Goal: Communication & Community: Answer question/provide support

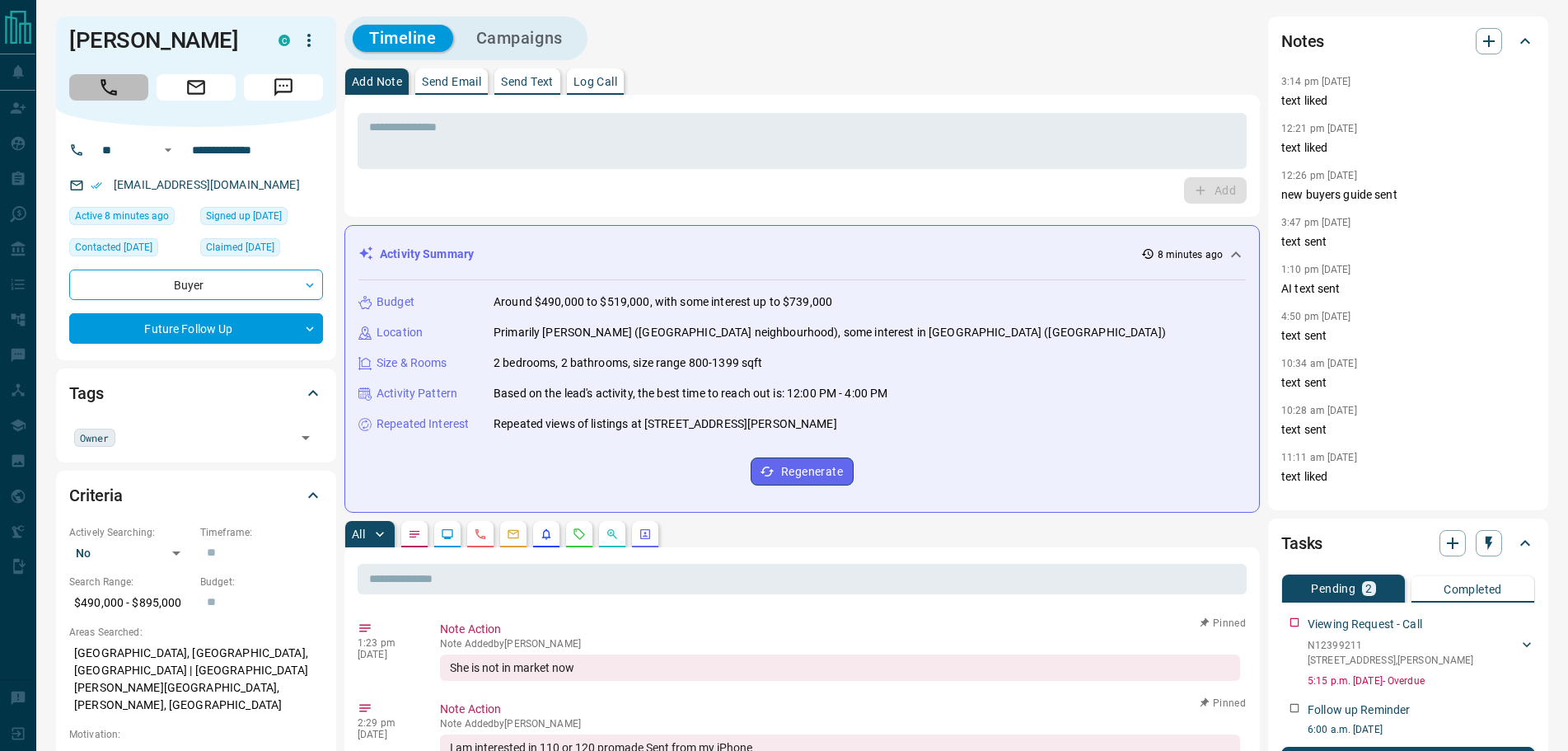
click at [110, 94] on icon "Call" at bounding box center [109, 87] width 16 height 17
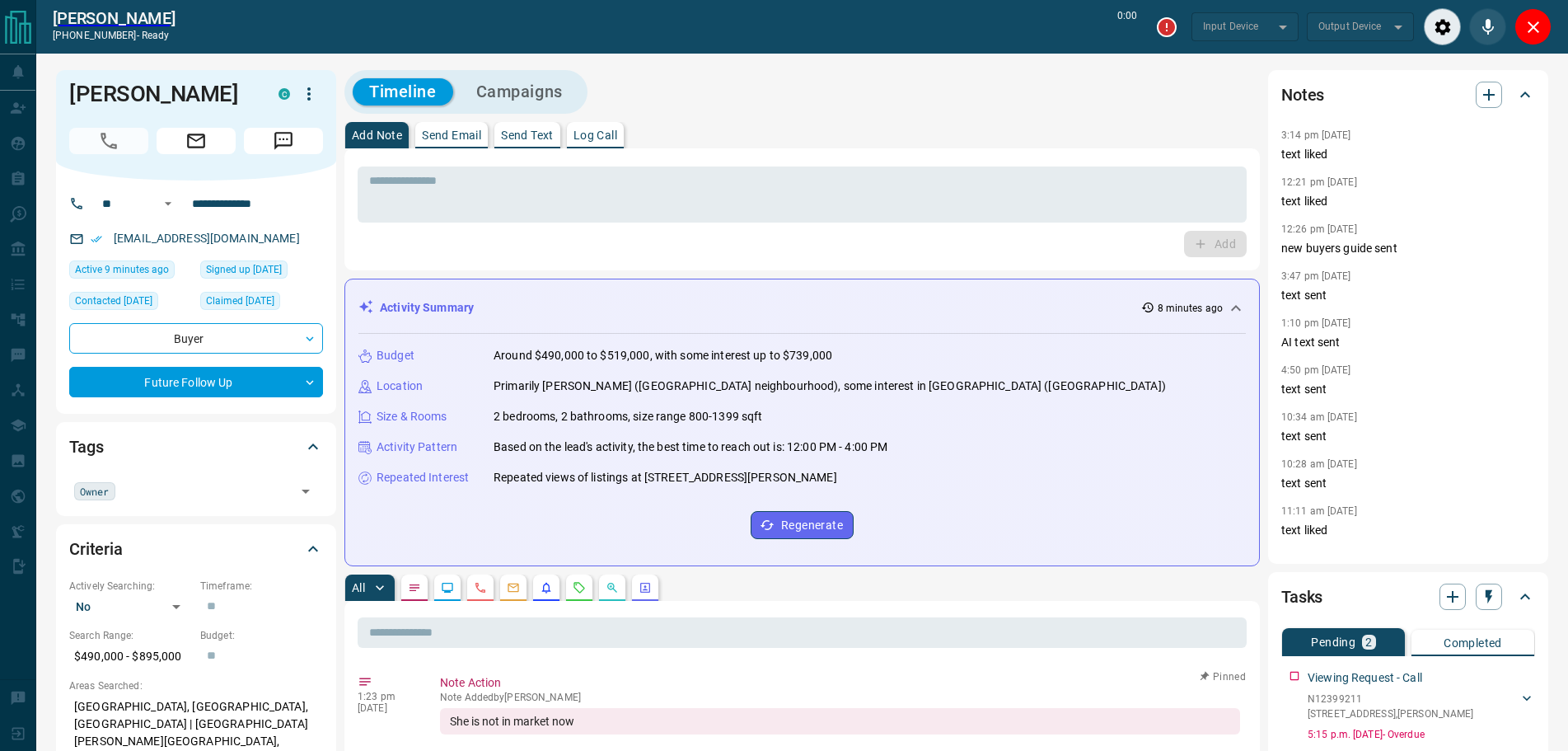
type input "*******"
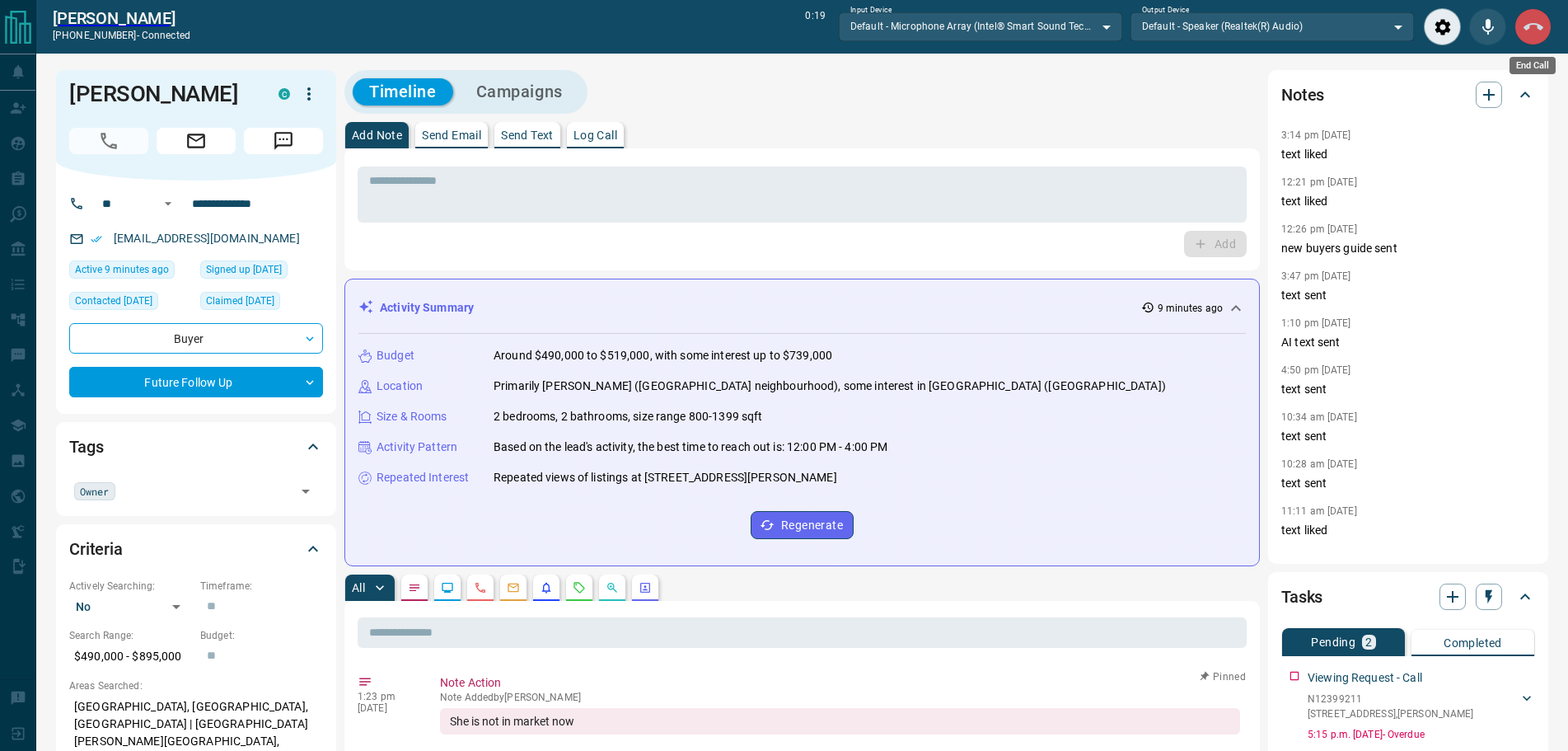
click at [1523, 41] on button "End Call" at bounding box center [1532, 27] width 37 height 37
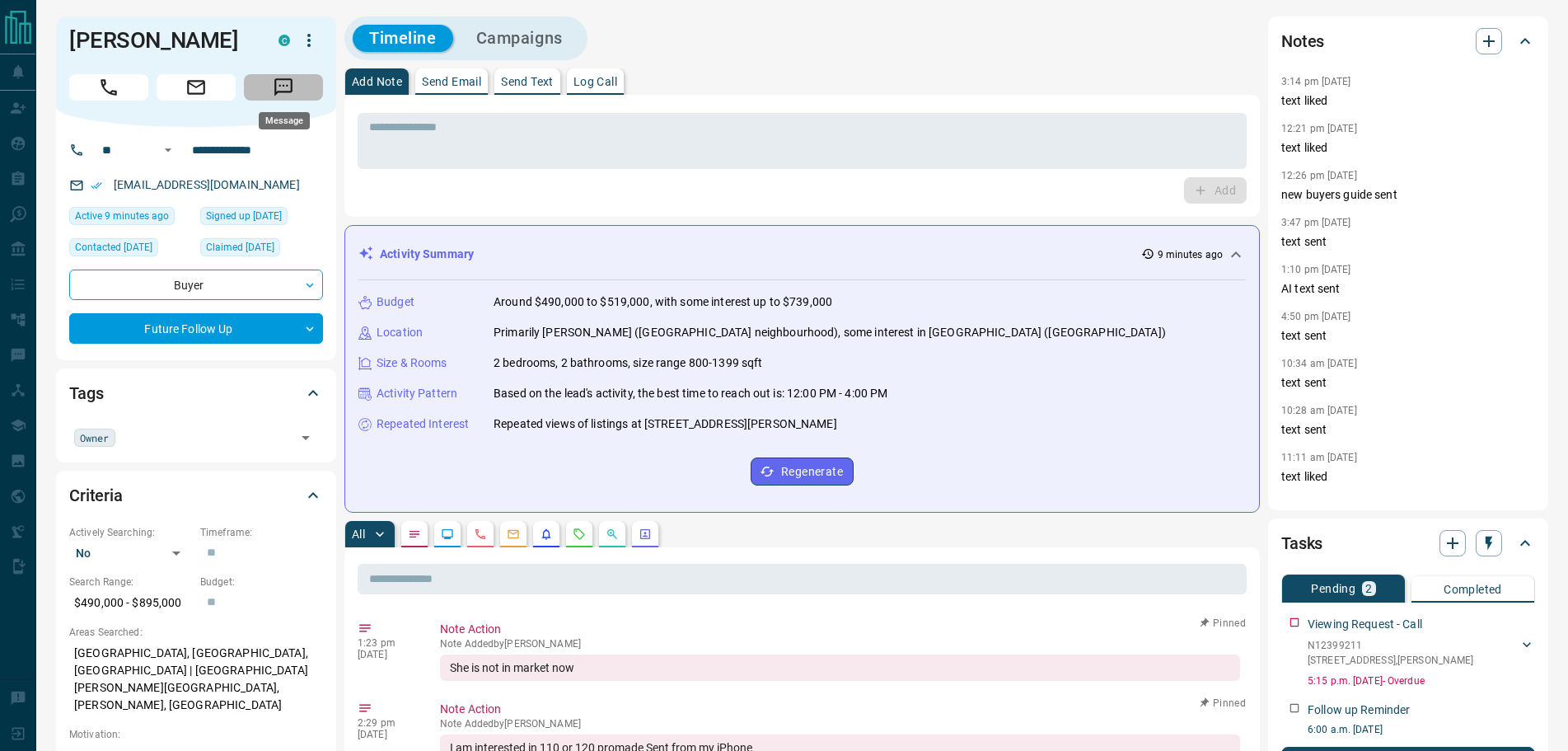
click at [280, 82] on icon "Message" at bounding box center [283, 87] width 21 height 21
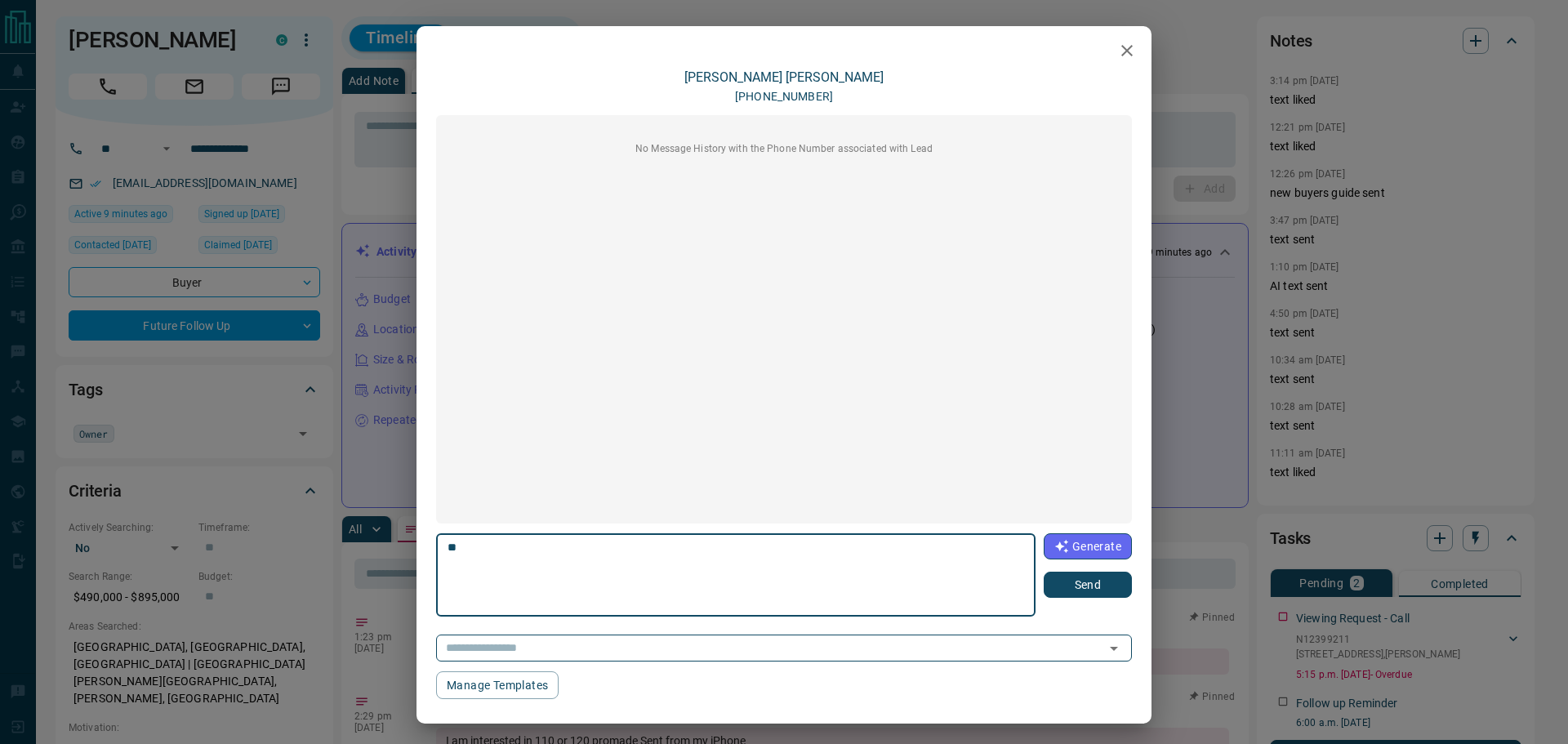
type textarea "*"
type textarea "*********"
click at [1078, 576] on button "Send" at bounding box center [1087, 584] width 88 height 26
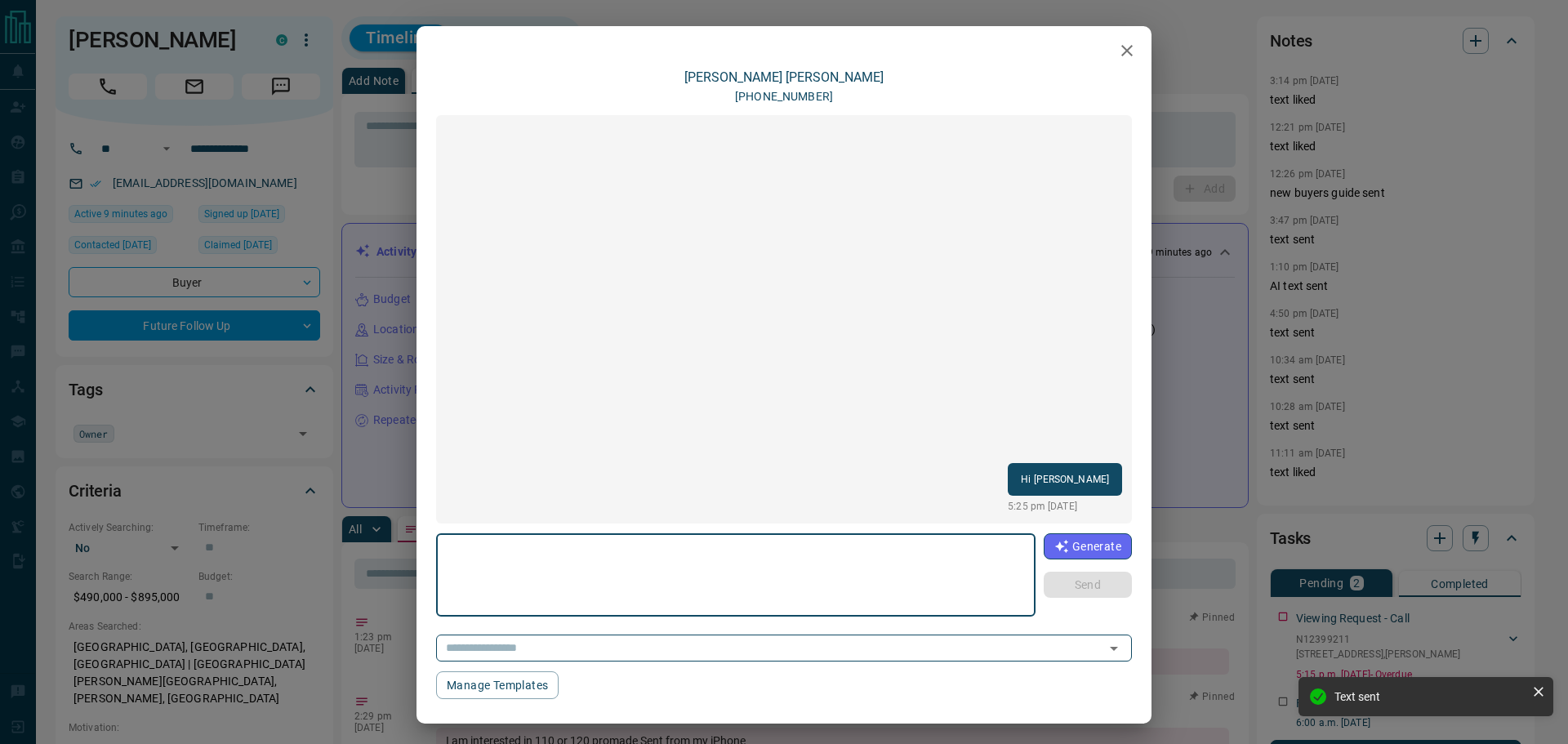
click at [491, 564] on textarea at bounding box center [736, 575] width 577 height 69
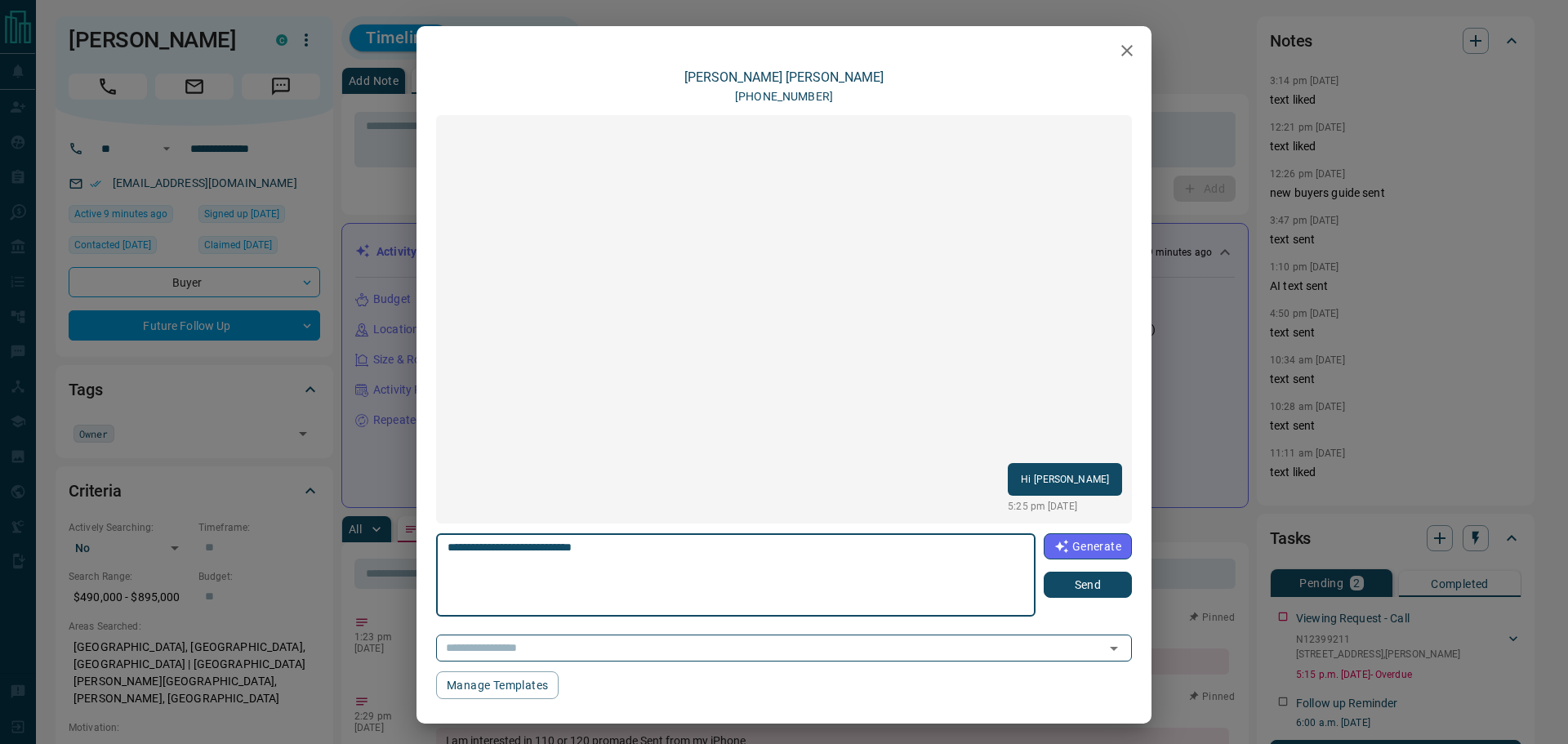
type textarea "**********"
click at [1086, 582] on button "Send" at bounding box center [1087, 584] width 88 height 26
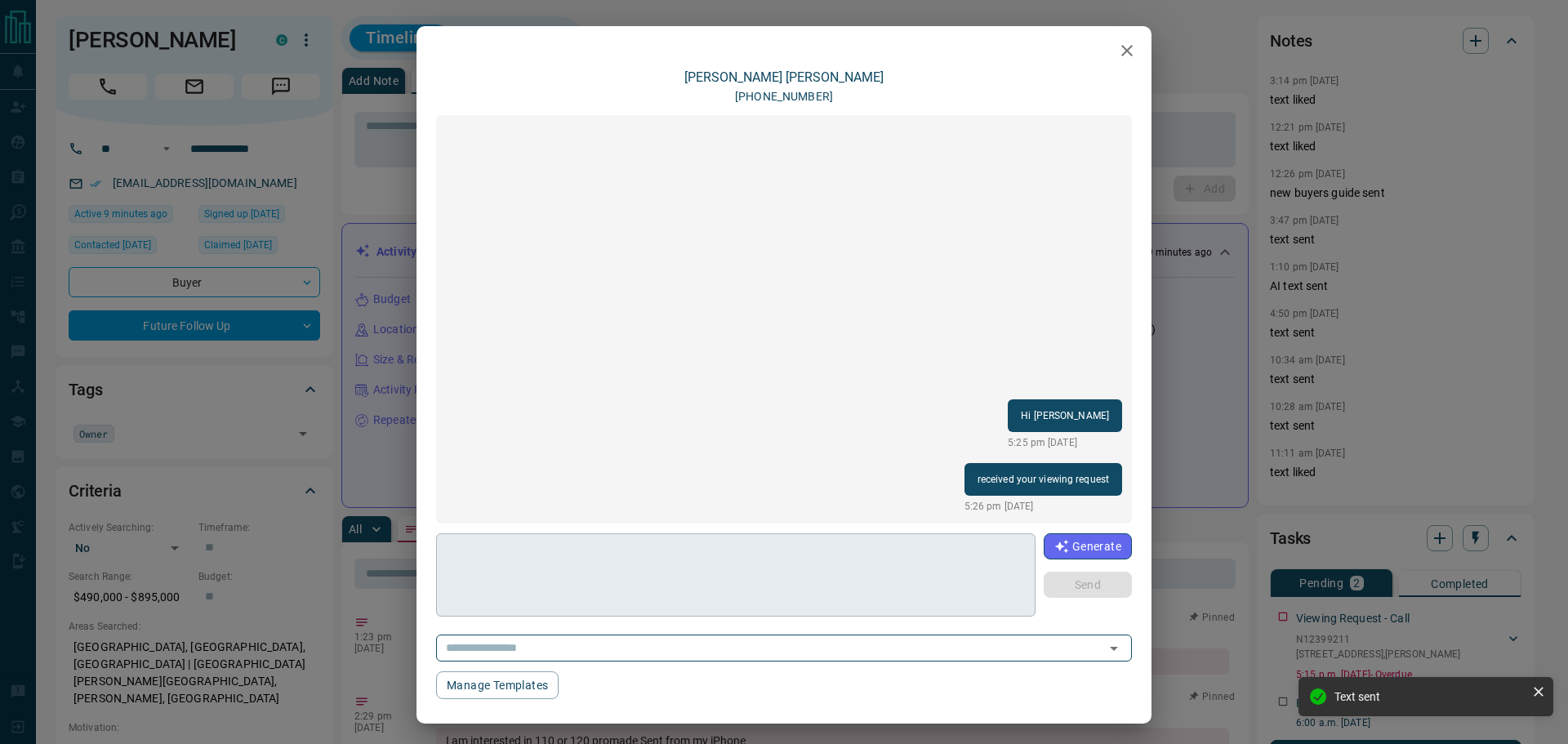
click at [666, 565] on textarea at bounding box center [736, 575] width 577 height 69
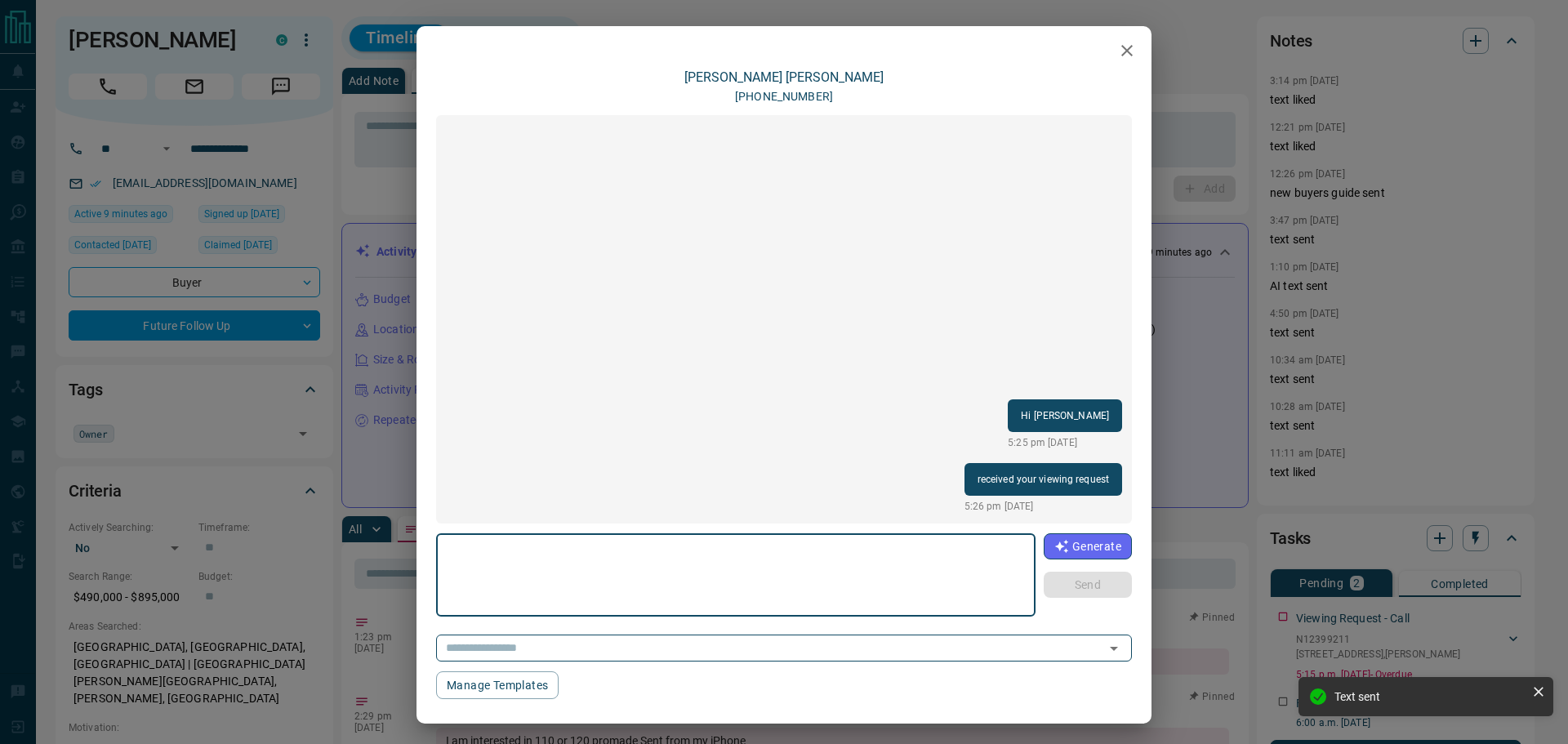
click at [1117, 53] on icon "button" at bounding box center [1127, 51] width 20 height 20
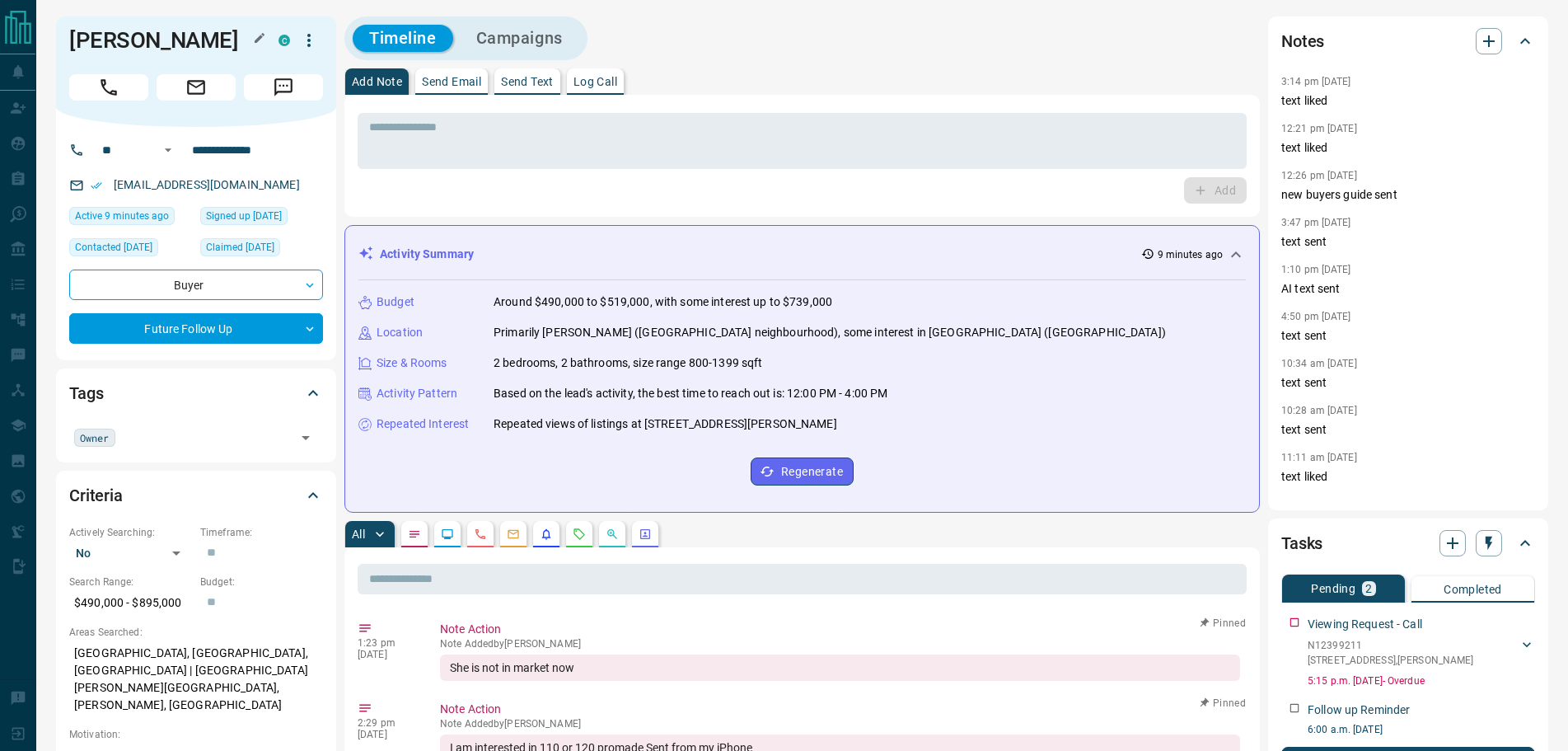
click at [207, 39] on h1 "[PERSON_NAME]" at bounding box center [161, 40] width 184 height 27
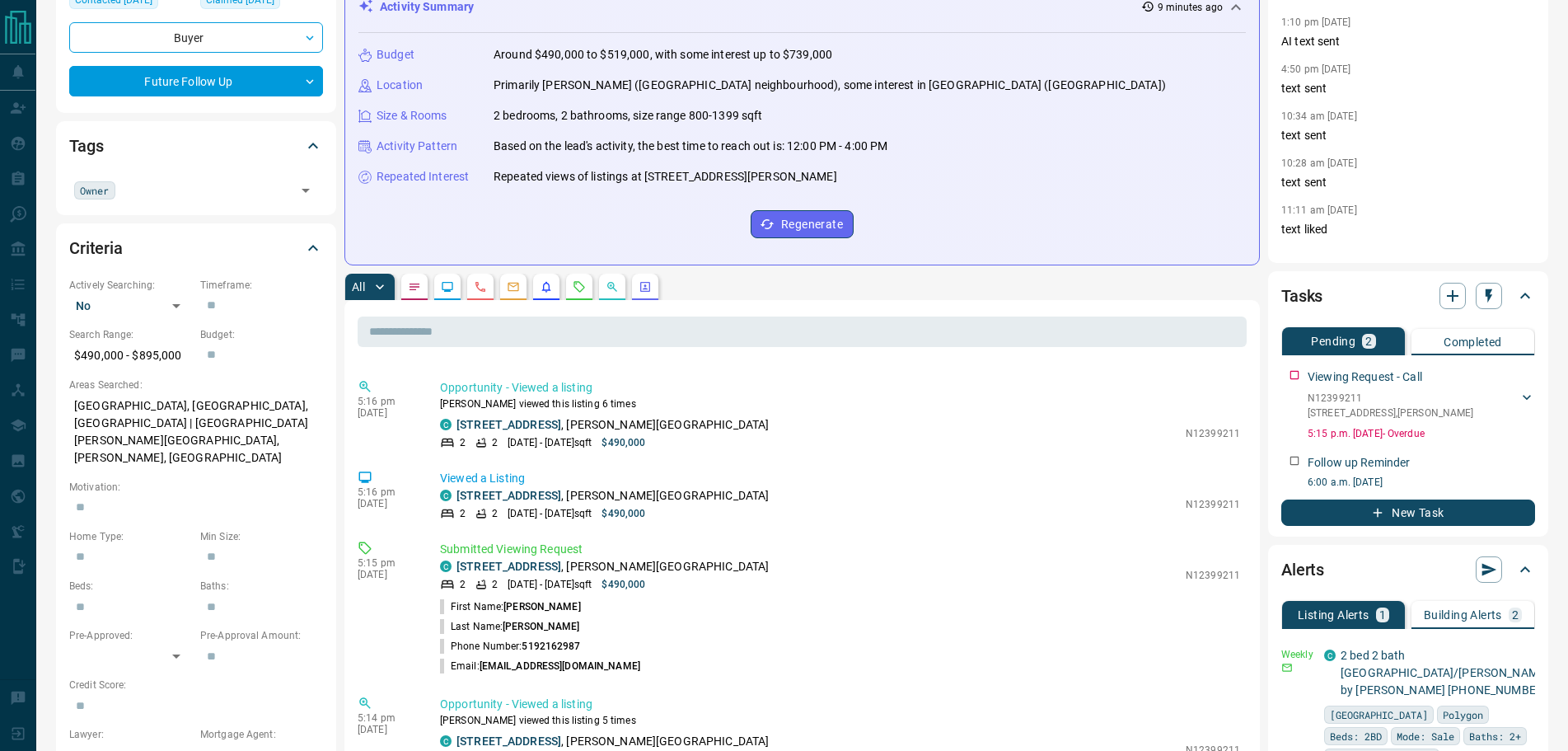
scroll to position [701, 0]
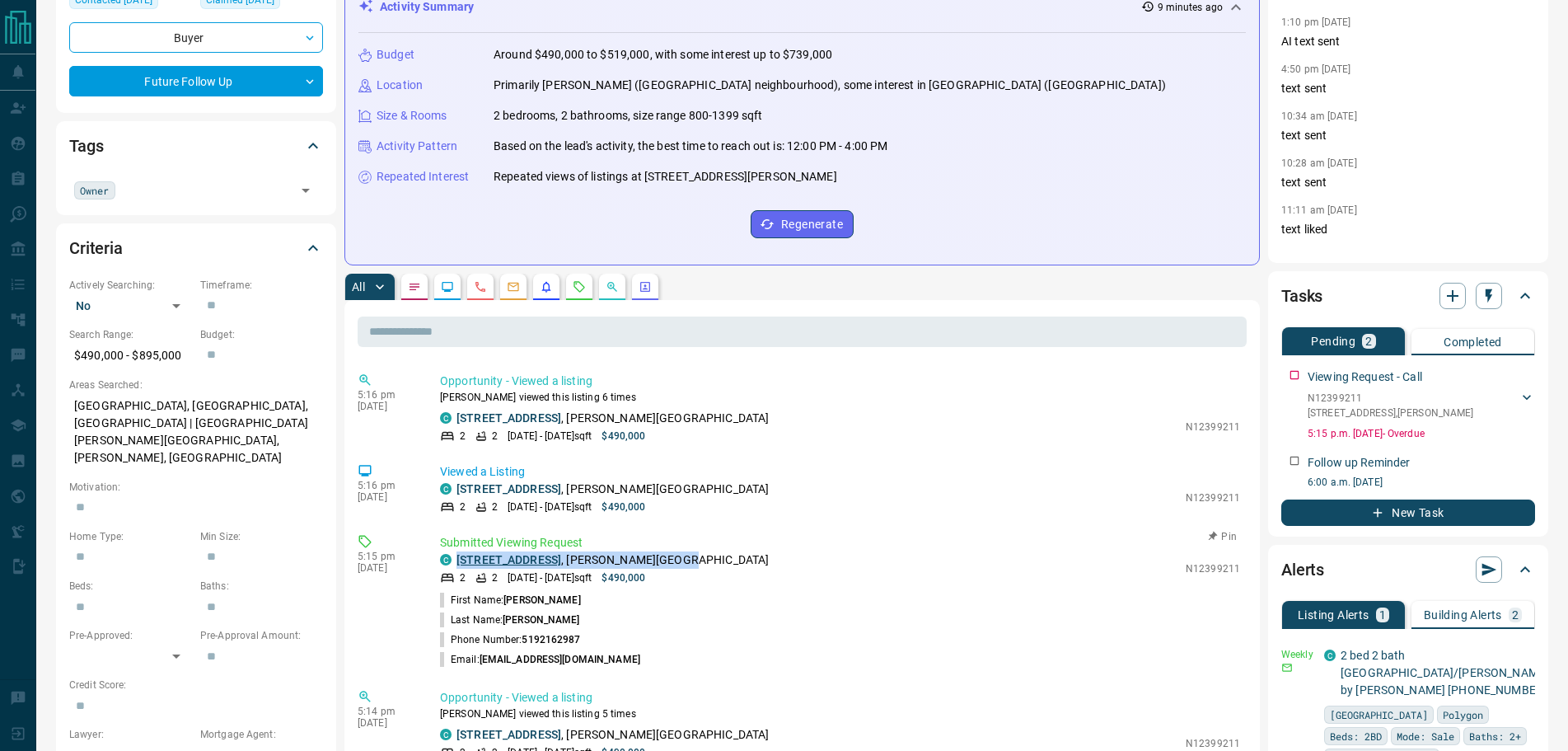
drag, startPoint x: 729, startPoint y: 565, endPoint x: 459, endPoint y: 561, distance: 270.0
click at [459, 561] on div "C [STREET_ADDRESS][PERSON_NAME]" at bounding box center [808, 559] width 737 height 17
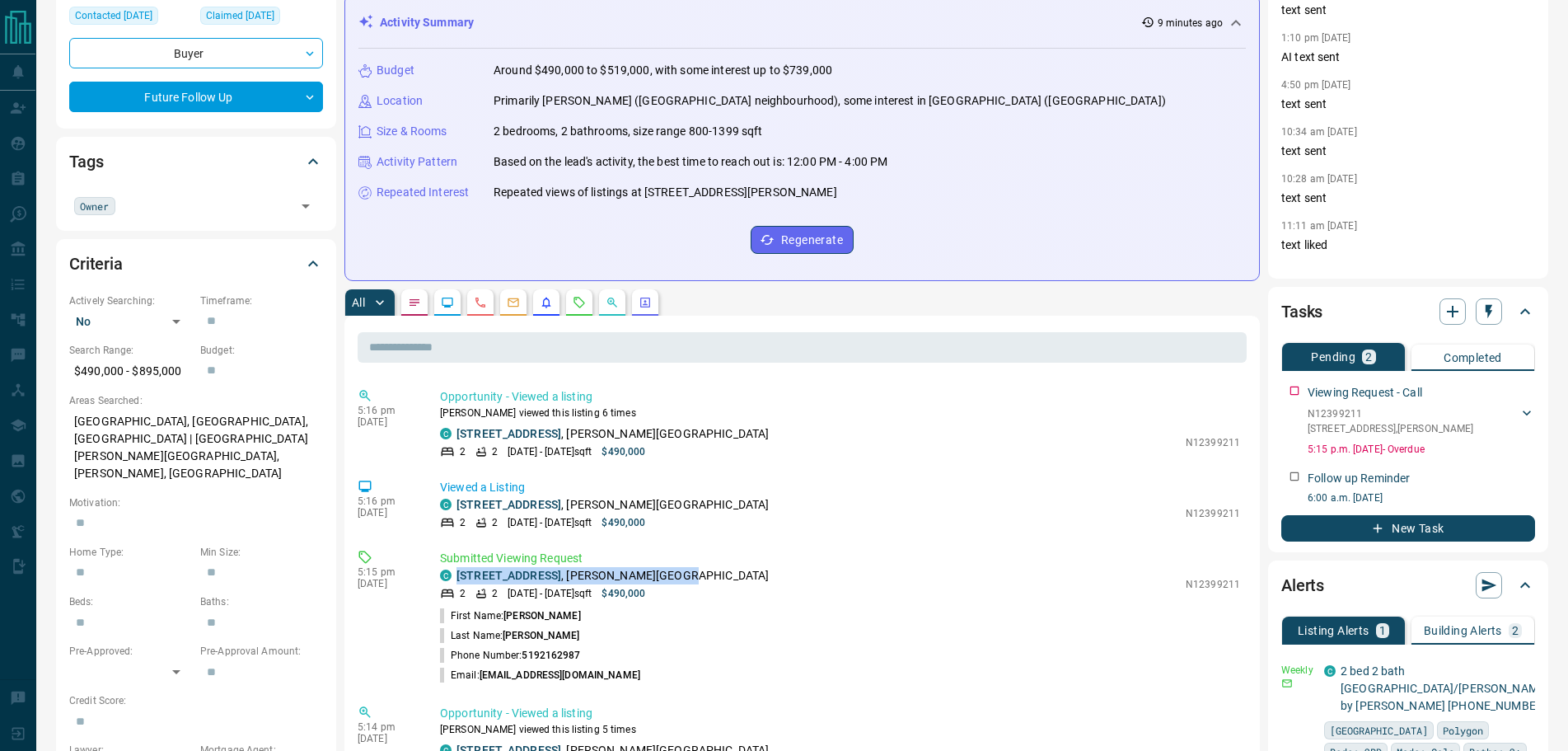
scroll to position [0, 0]
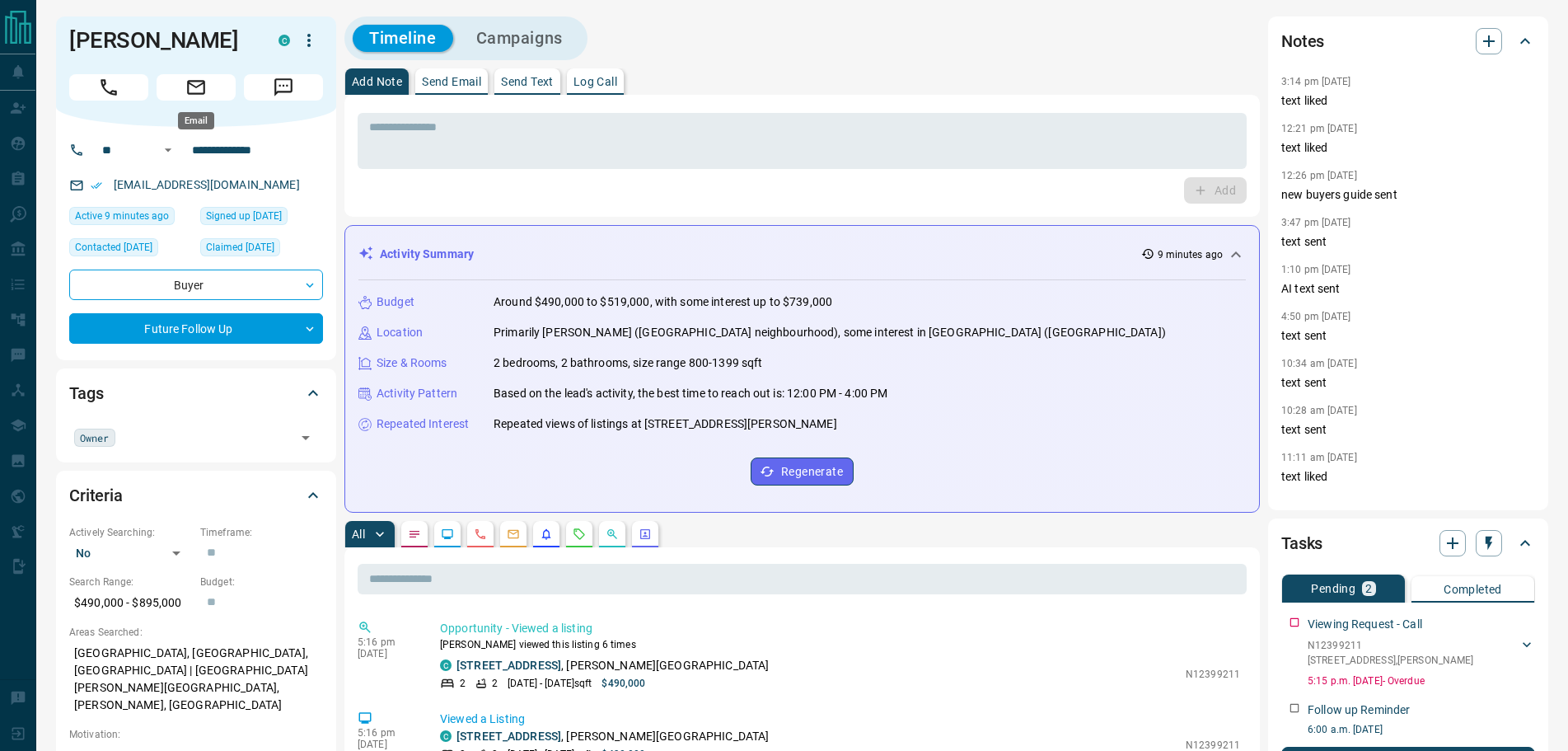
click at [192, 90] on icon "Email" at bounding box center [195, 87] width 21 height 21
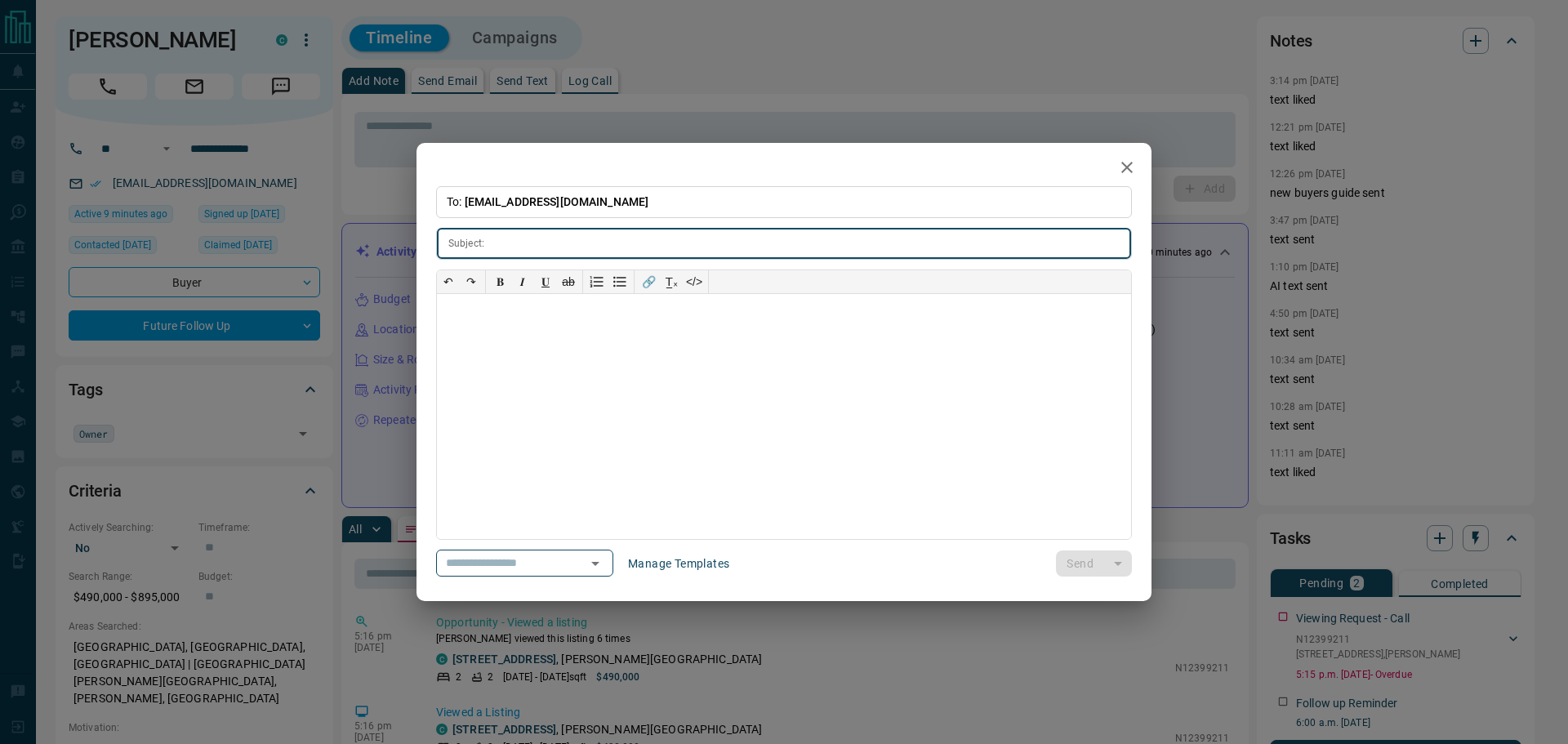
click at [536, 245] on input "text" at bounding box center [810, 243] width 640 height 30
type input "**********"
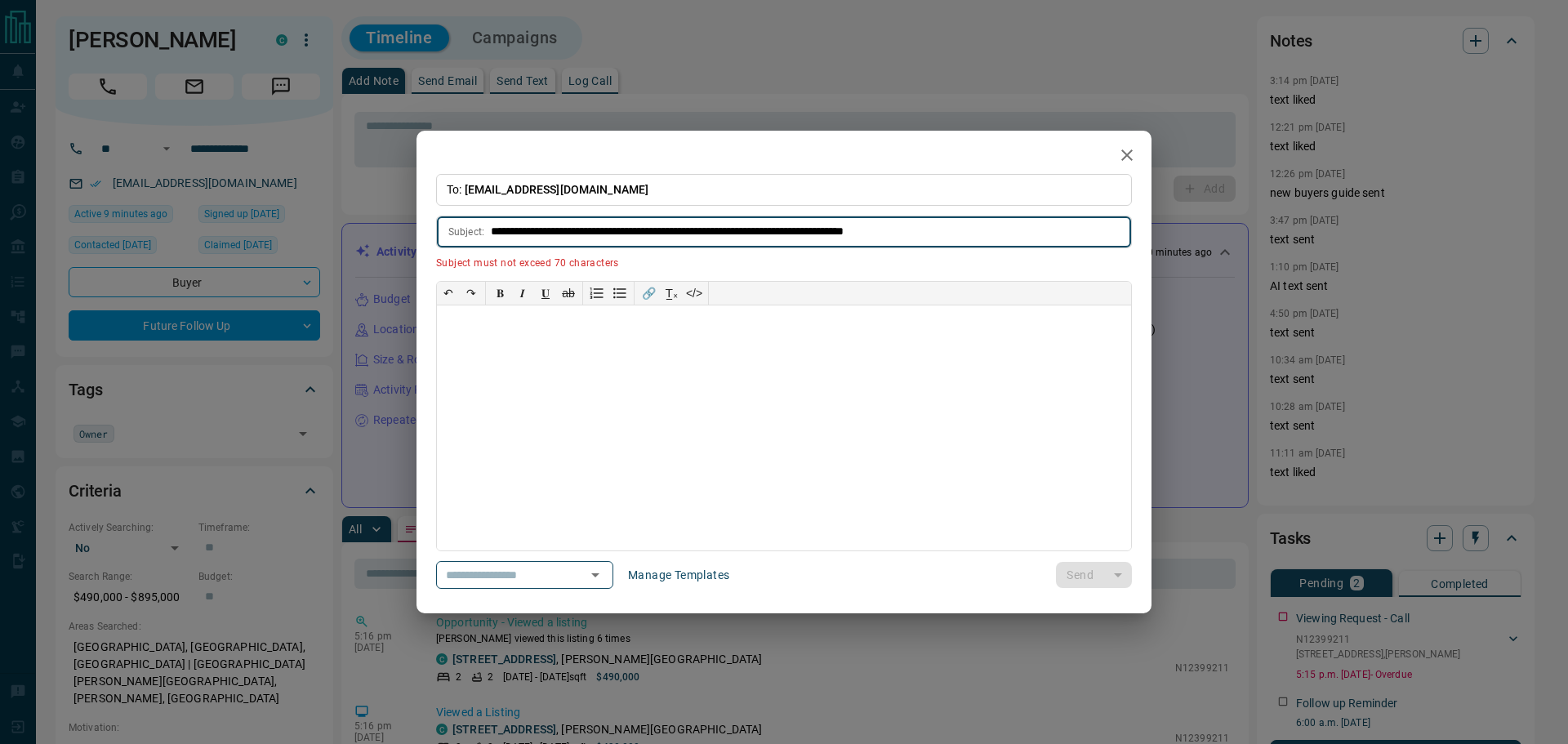
drag, startPoint x: 1005, startPoint y: 231, endPoint x: -180, endPoint y: 223, distance: 1185.0
click at [0, 223] on html "**********" at bounding box center [784, 372] width 1568 height 744
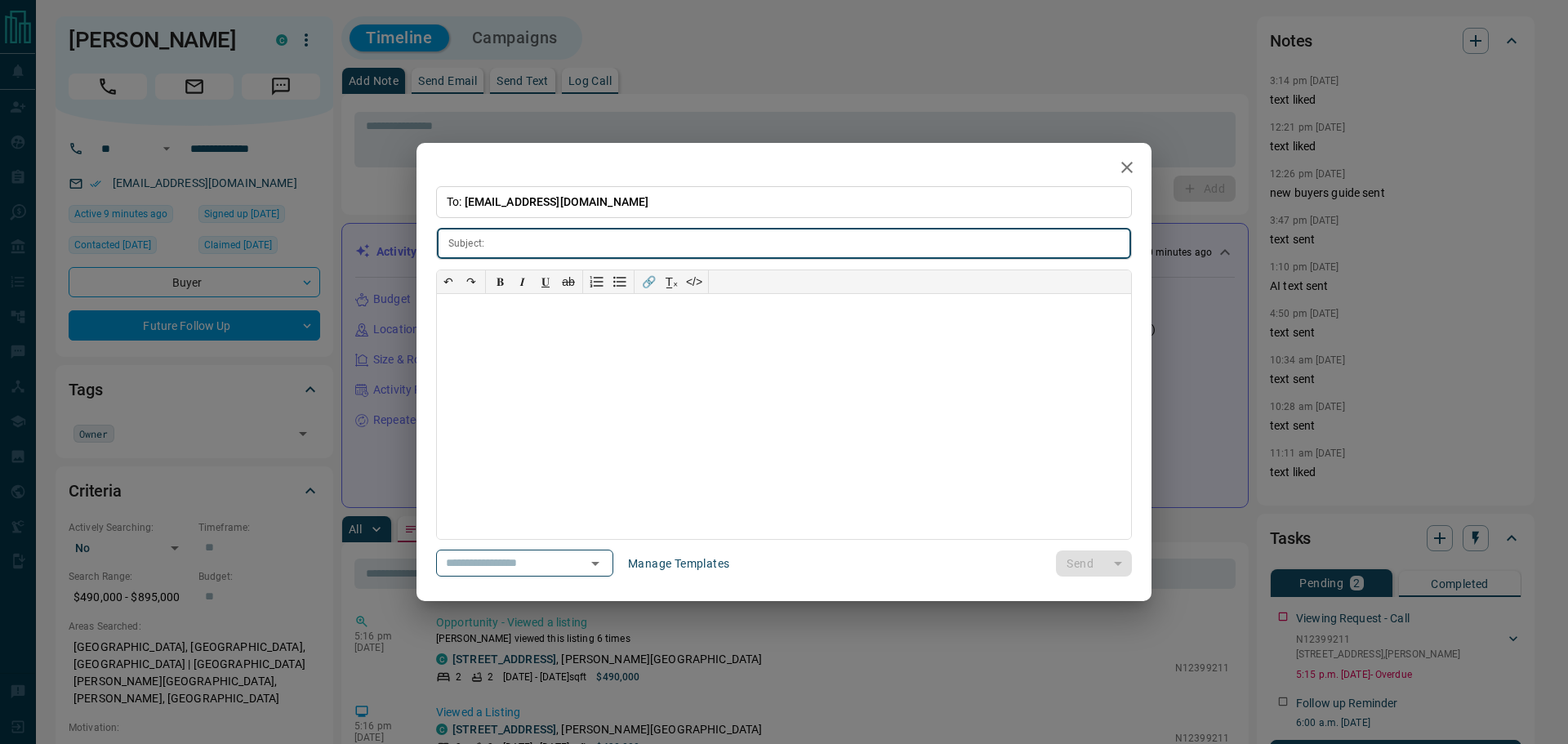
click at [1118, 166] on icon "button" at bounding box center [1127, 167] width 20 height 20
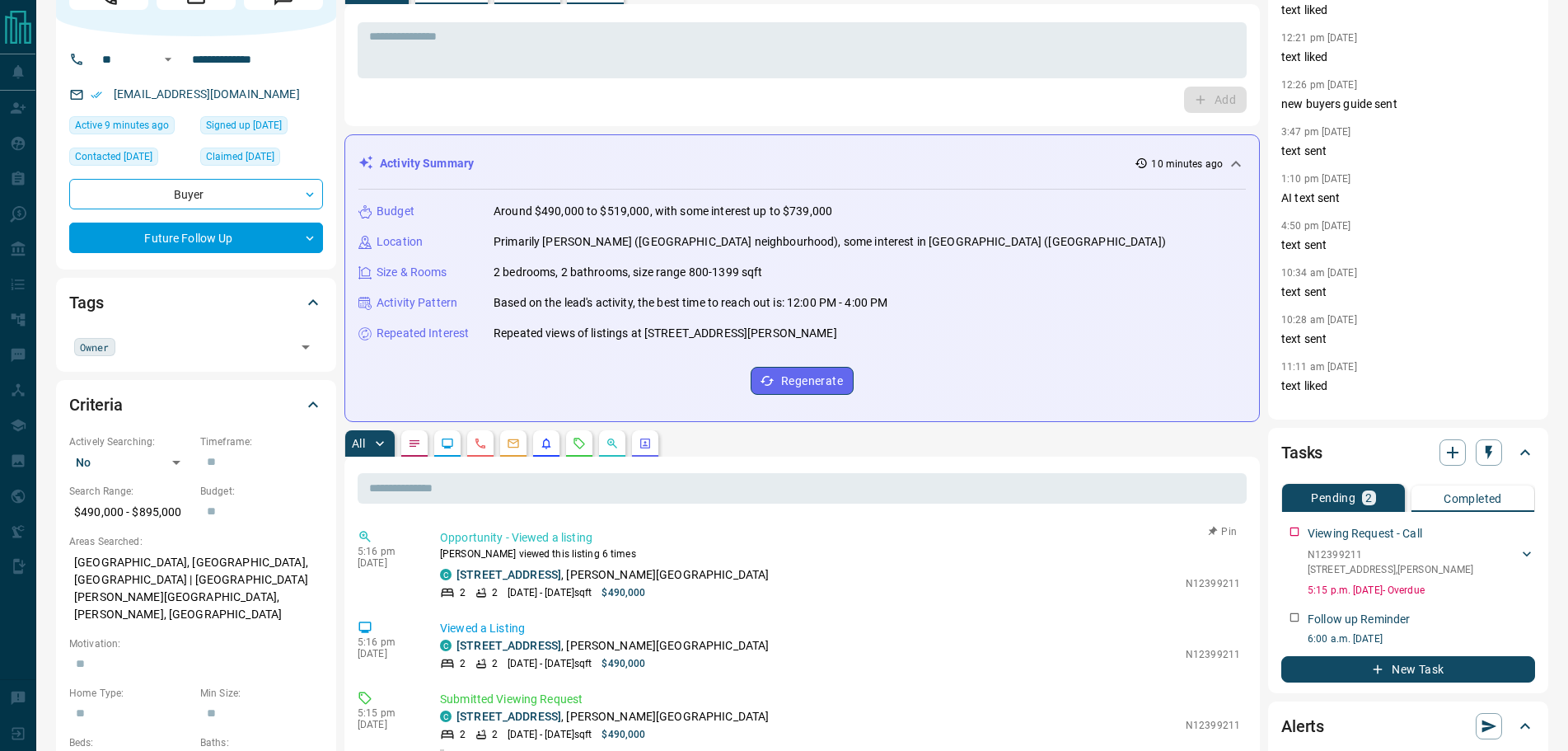
scroll to position [248, 0]
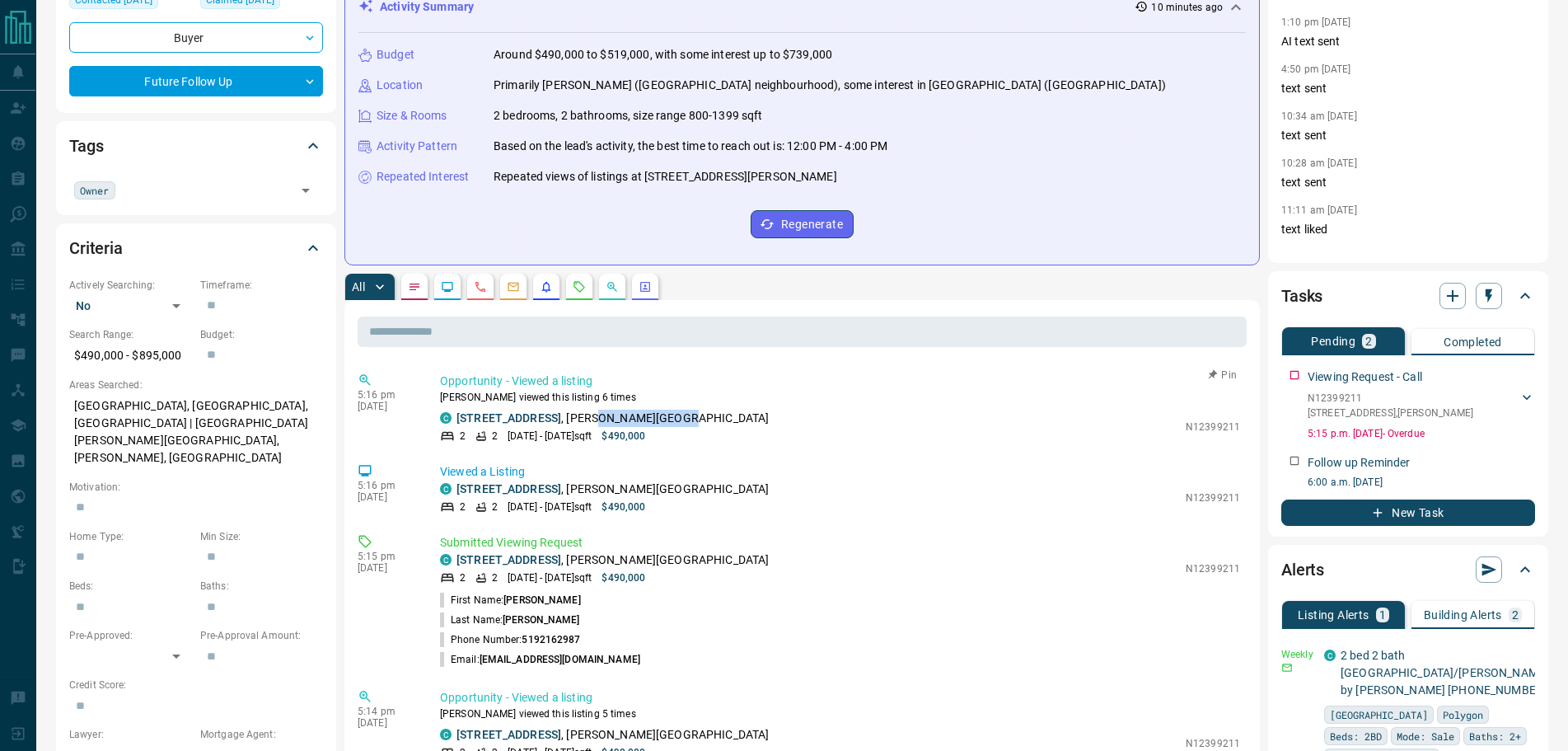
drag, startPoint x: 734, startPoint y: 418, endPoint x: 647, endPoint y: 415, distance: 87.1
click at [647, 415] on div "C [STREET_ADDRESS][PERSON_NAME]" at bounding box center [808, 418] width 737 height 17
click at [766, 441] on div "2 2 [DATE] - [DATE] sqft $490,000" at bounding box center [808, 436] width 737 height 15
drag, startPoint x: 438, startPoint y: 394, endPoint x: 726, endPoint y: 419, distance: 289.1
click at [726, 419] on div "5:16 pm [DATE] Opportunity - Viewed a listing [PERSON_NAME] viewed this listing…" at bounding box center [802, 408] width 889 height 81
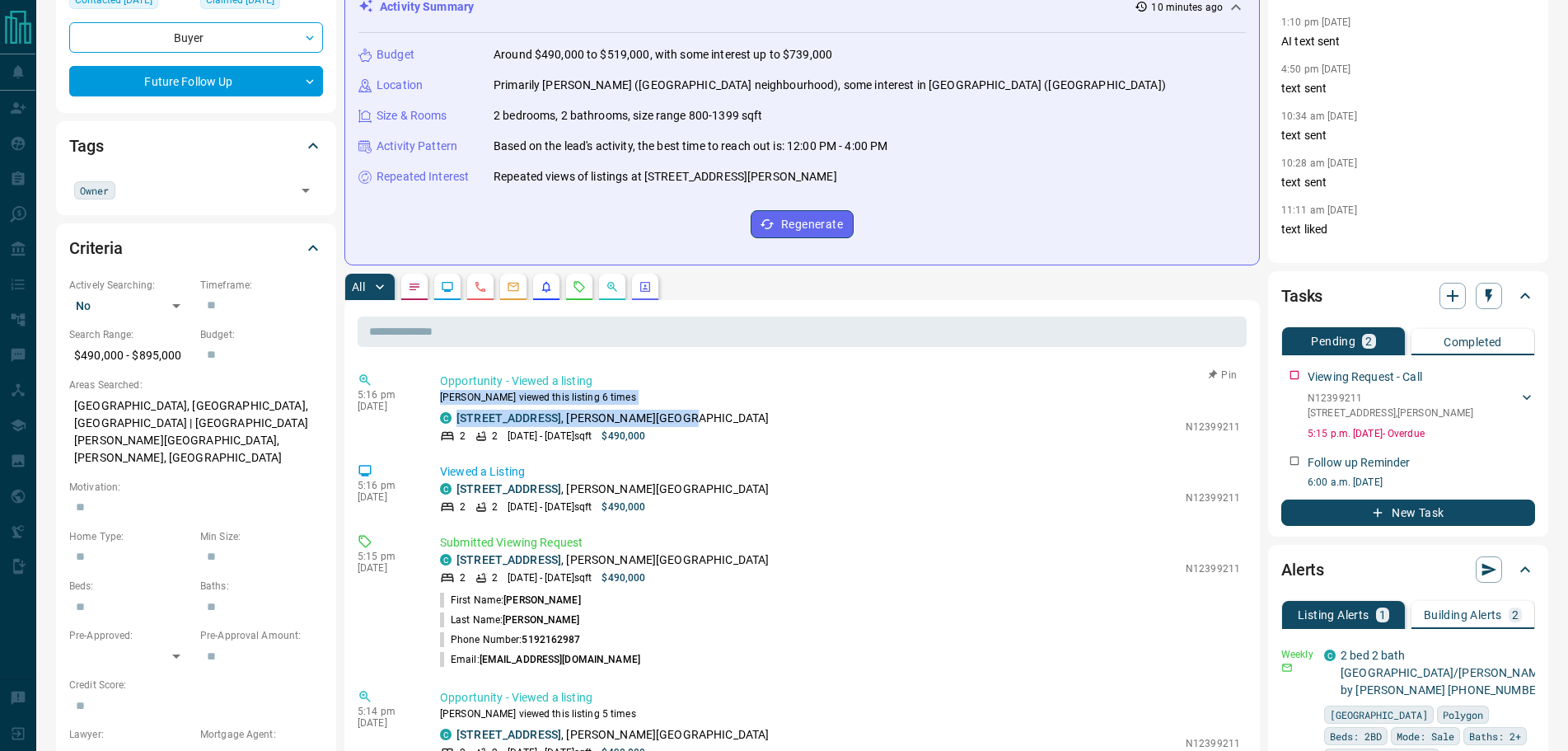
copy div "[PERSON_NAME] viewed this listing 6 times C [STREET_ADDRESS][PERSON_NAME]"
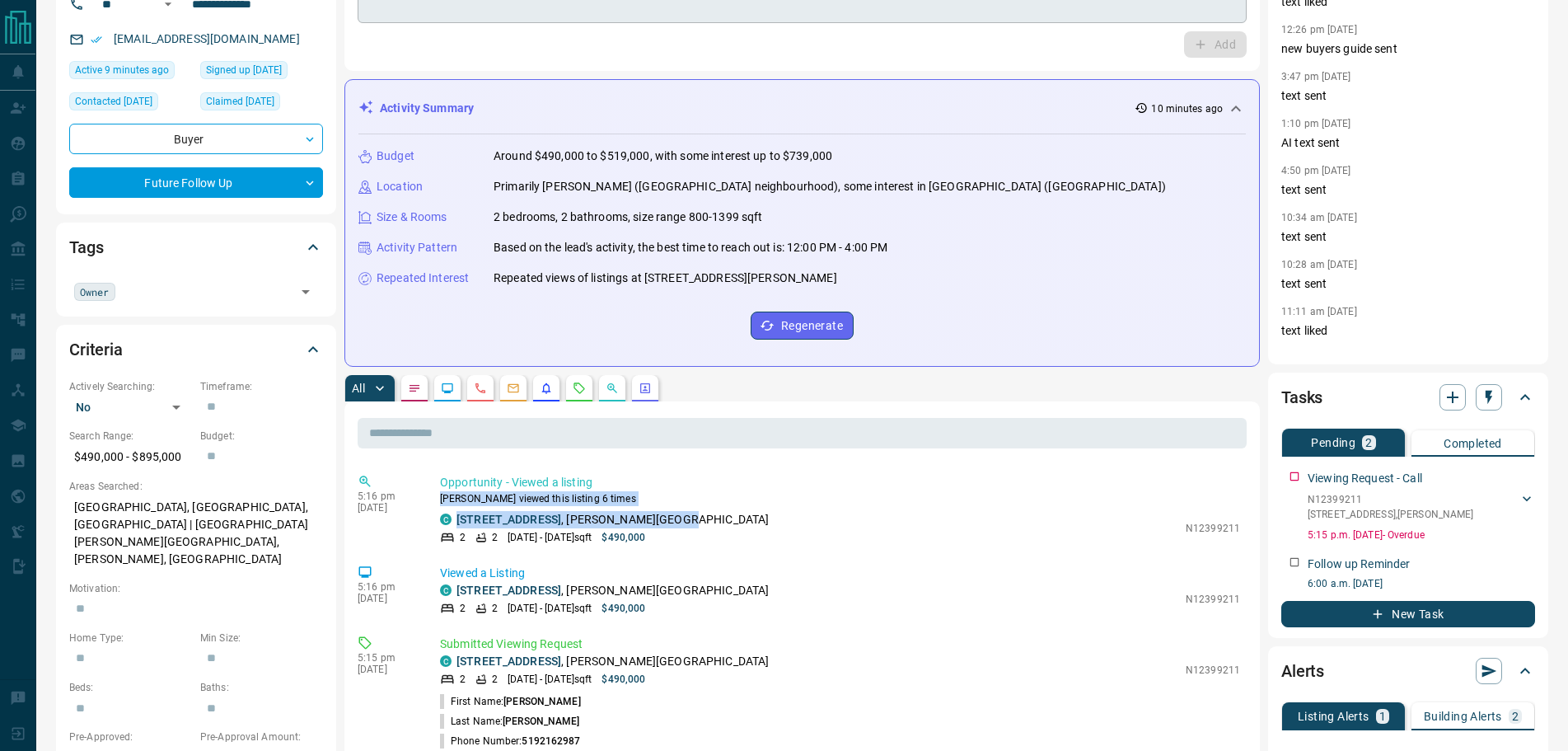
scroll to position [0, 0]
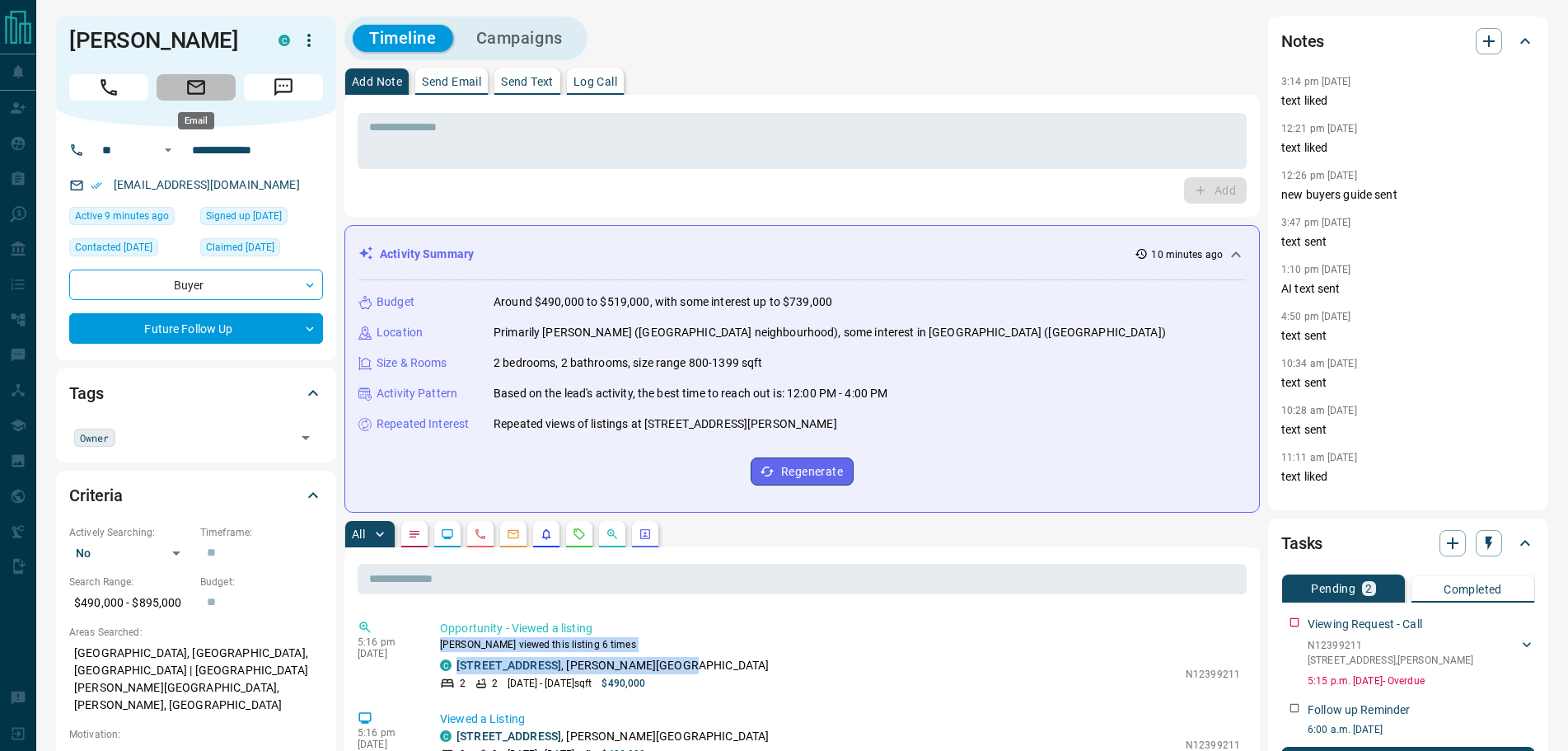
click at [198, 86] on icon "Email" at bounding box center [196, 86] width 18 height 14
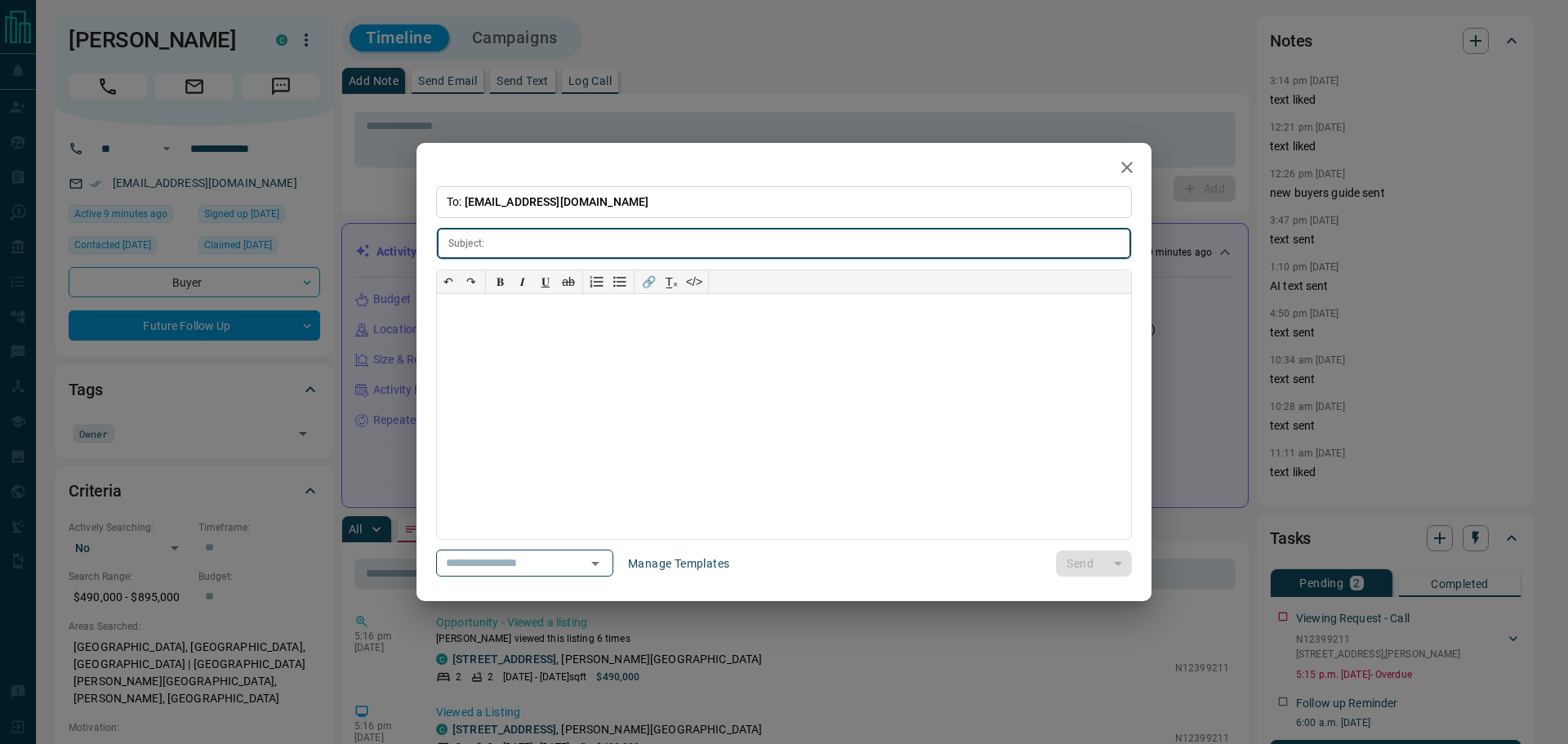
click at [535, 241] on input "text" at bounding box center [810, 243] width 640 height 30
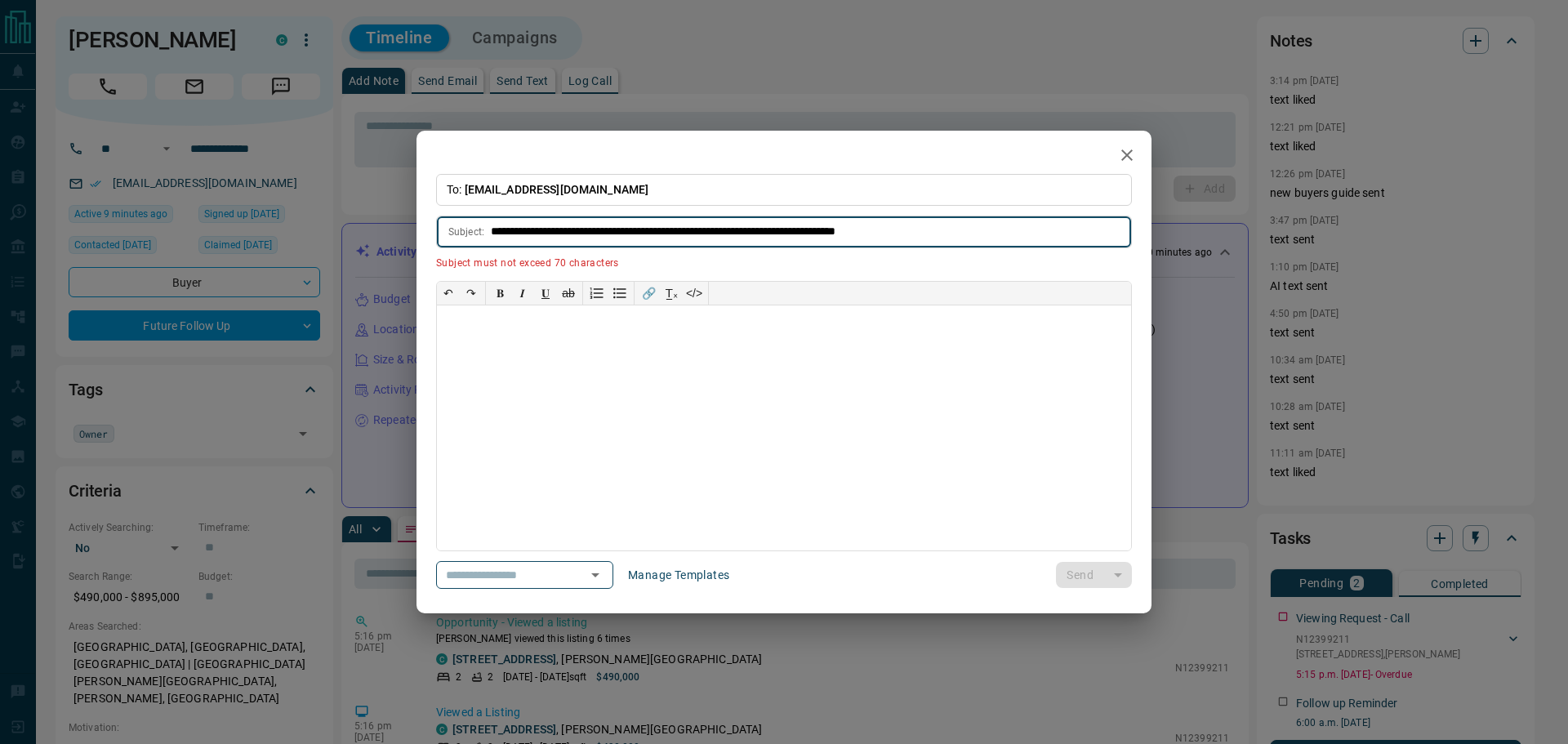
drag, startPoint x: 669, startPoint y: 233, endPoint x: 479, endPoint y: 237, distance: 190.0
click at [479, 237] on div "**********" at bounding box center [784, 231] width 696 height 32
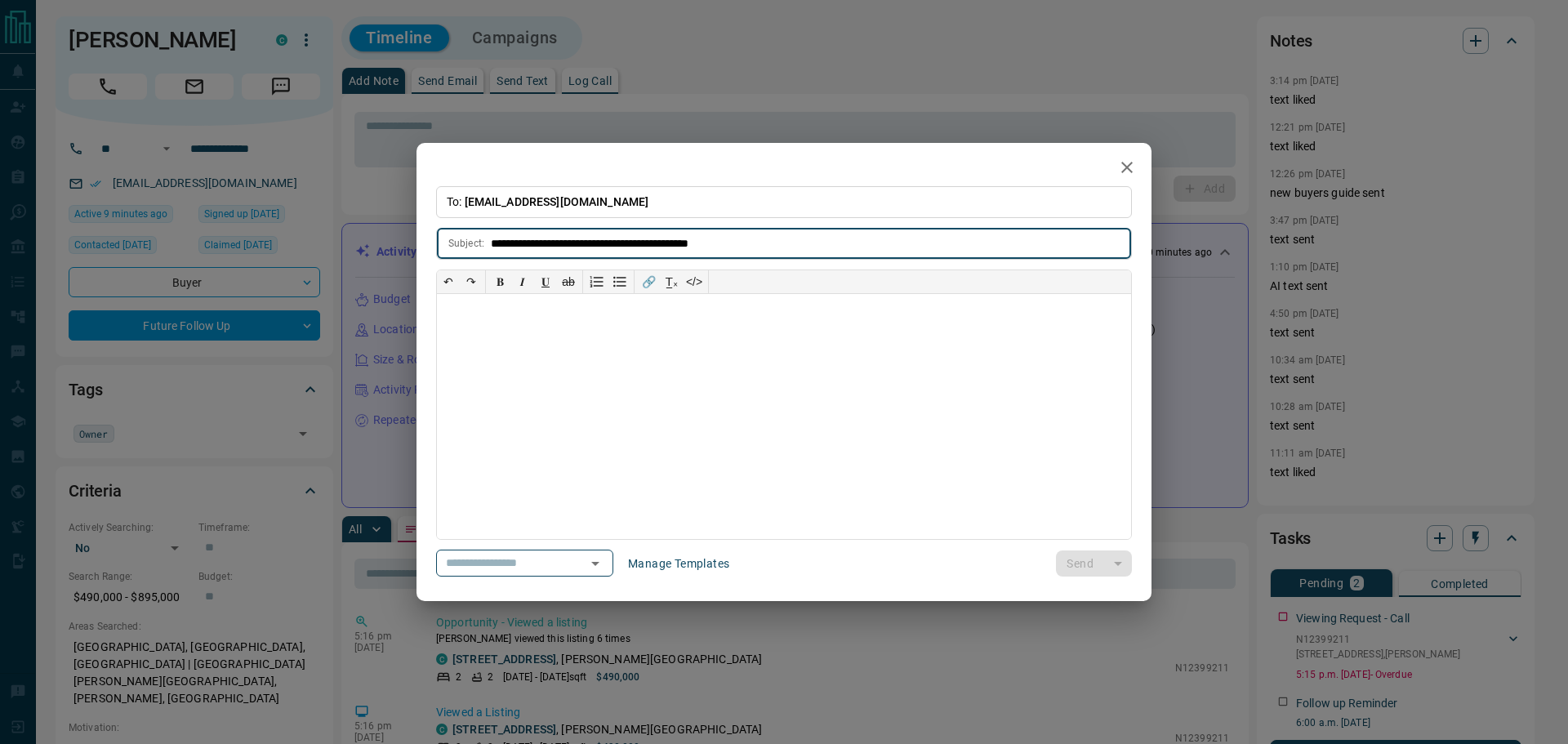
type input "**********"
click at [1128, 169] on icon "button" at bounding box center [1126, 167] width 12 height 12
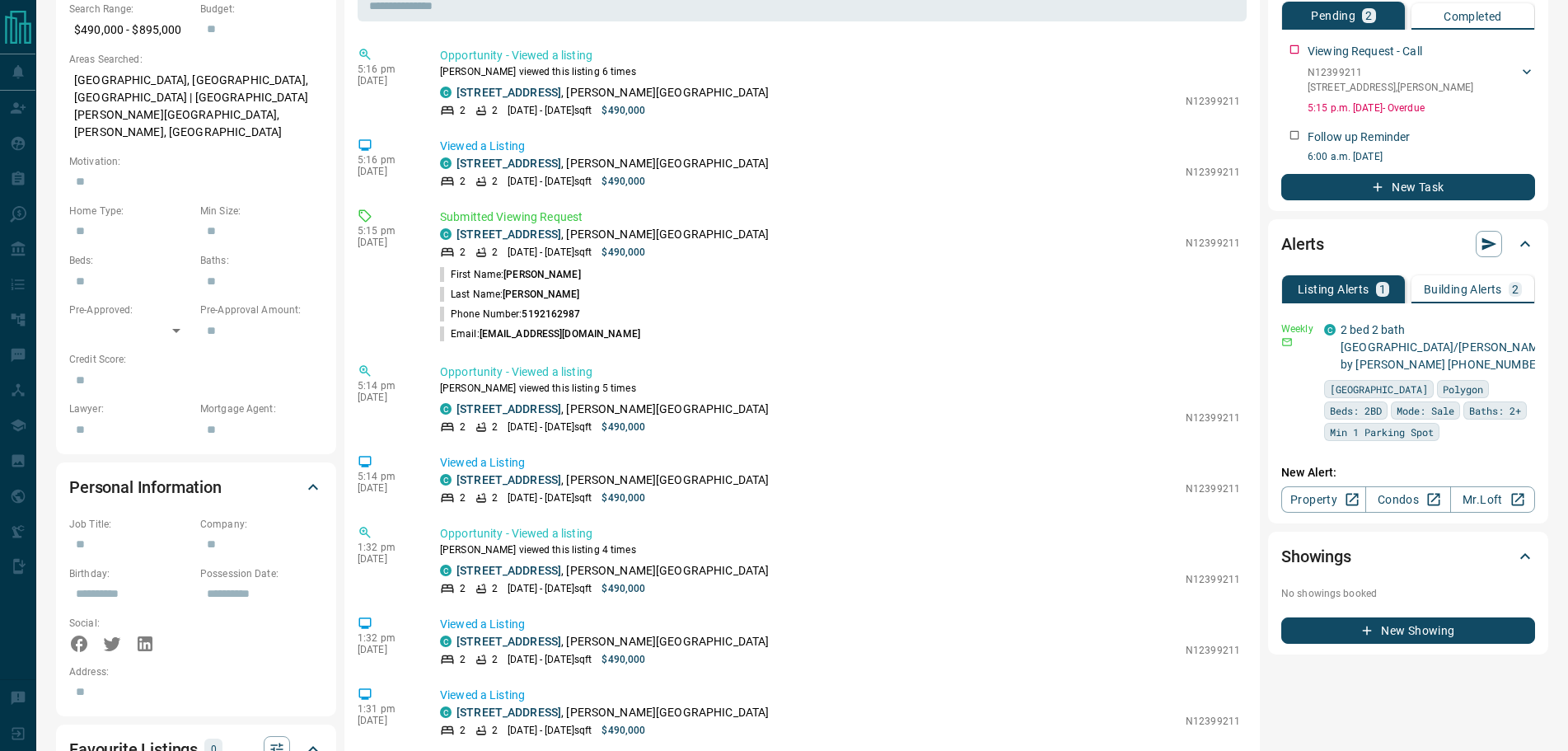
scroll to position [659, 0]
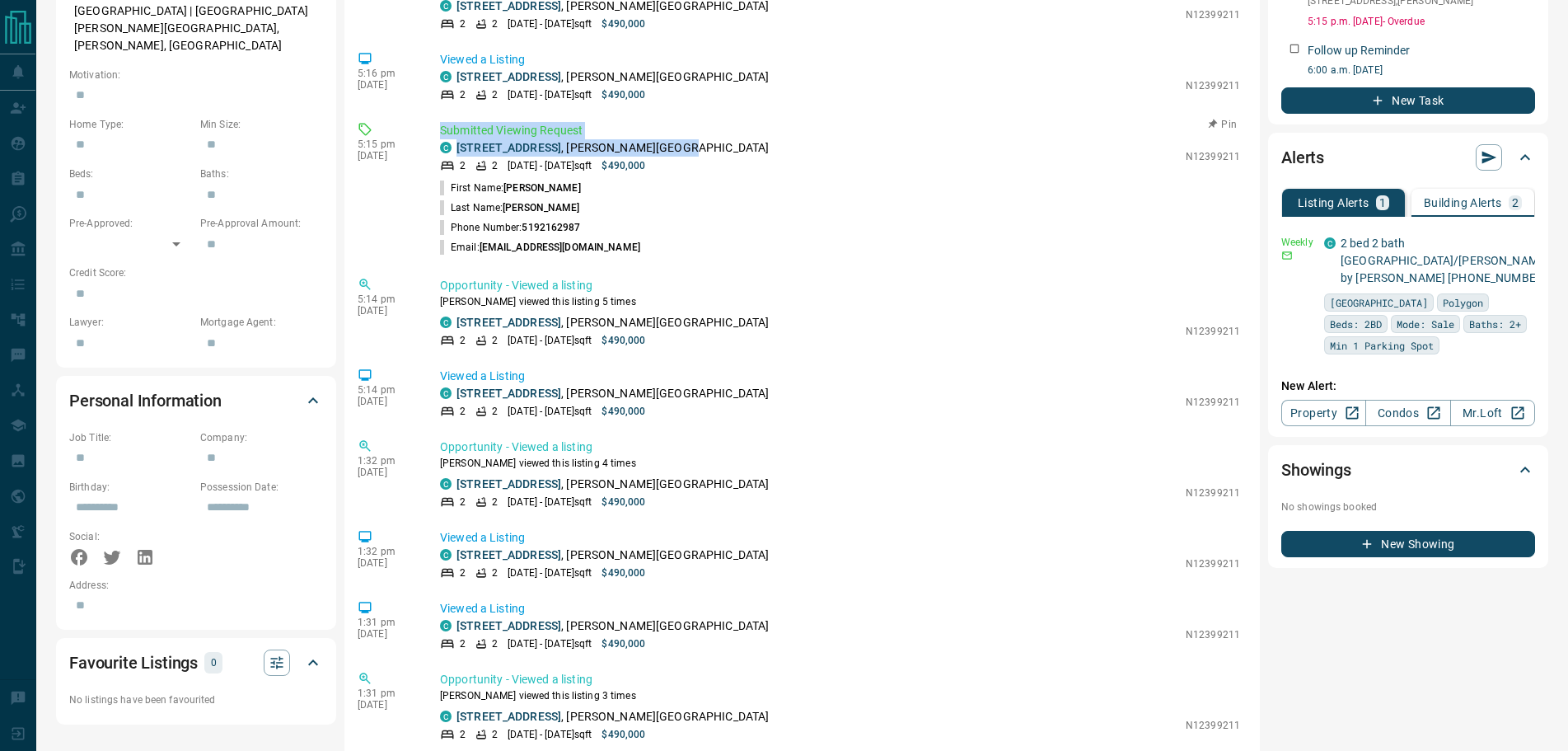
drag, startPoint x: 436, startPoint y: 128, endPoint x: 725, endPoint y: 149, distance: 289.8
click at [725, 149] on div "5:15 pm [DATE] Submitted Viewing Request C [STREET_ADDRESS][PERSON_NAME] 2 2 [D…" at bounding box center [802, 190] width 889 height 145
copy div "Submitted Viewing Request C [STREET_ADDRESS][PERSON_NAME]"
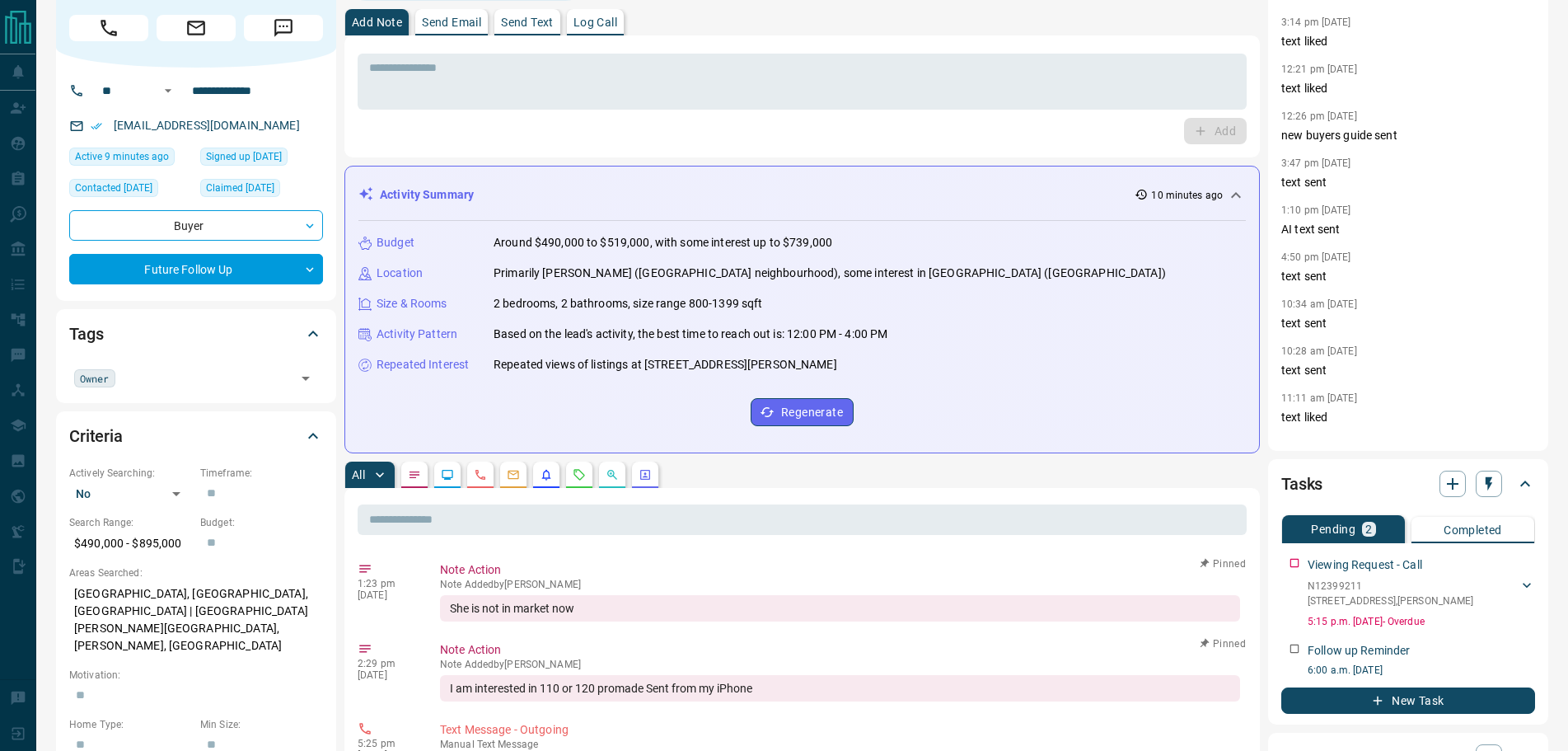
scroll to position [0, 0]
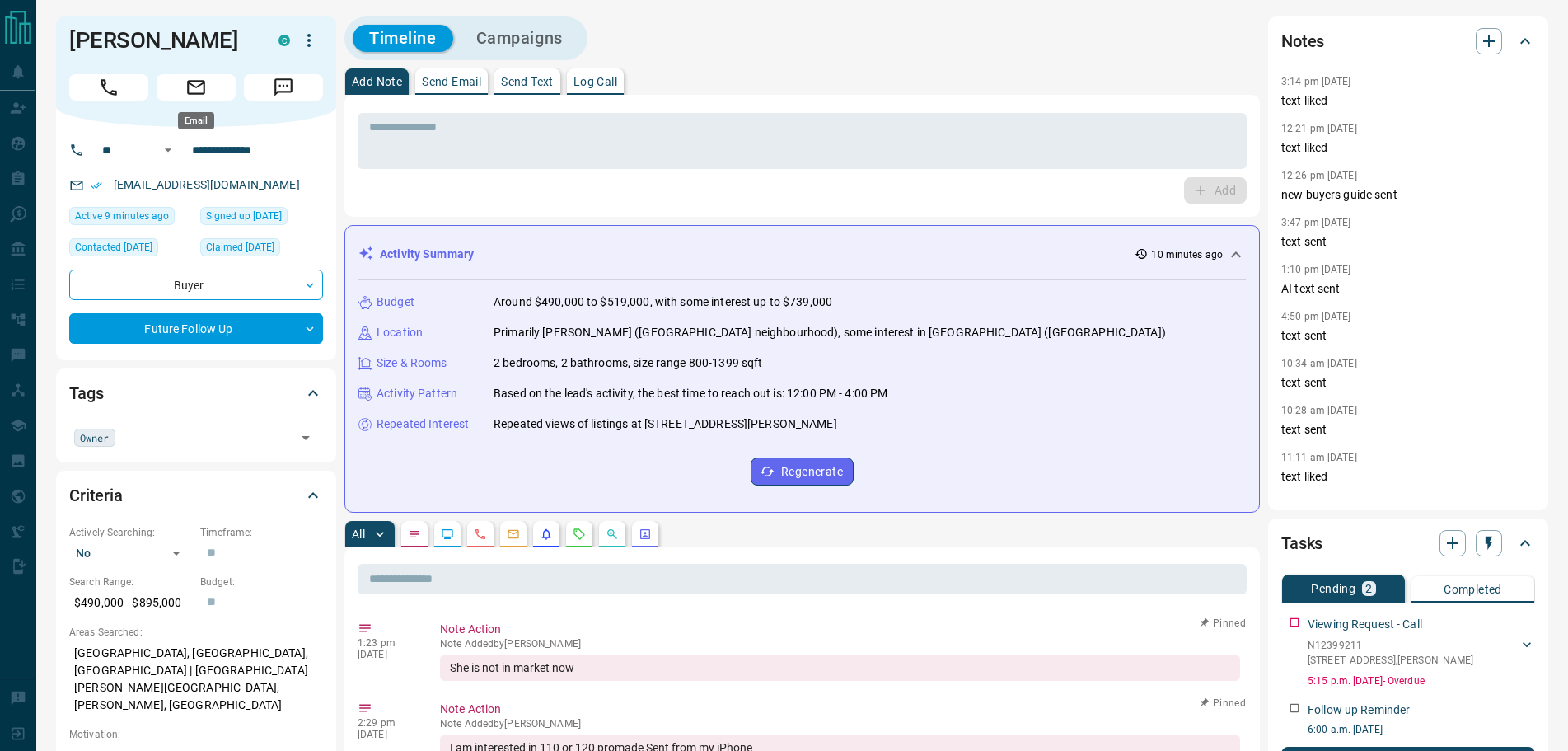
click at [191, 90] on icon "Email" at bounding box center [195, 87] width 21 height 21
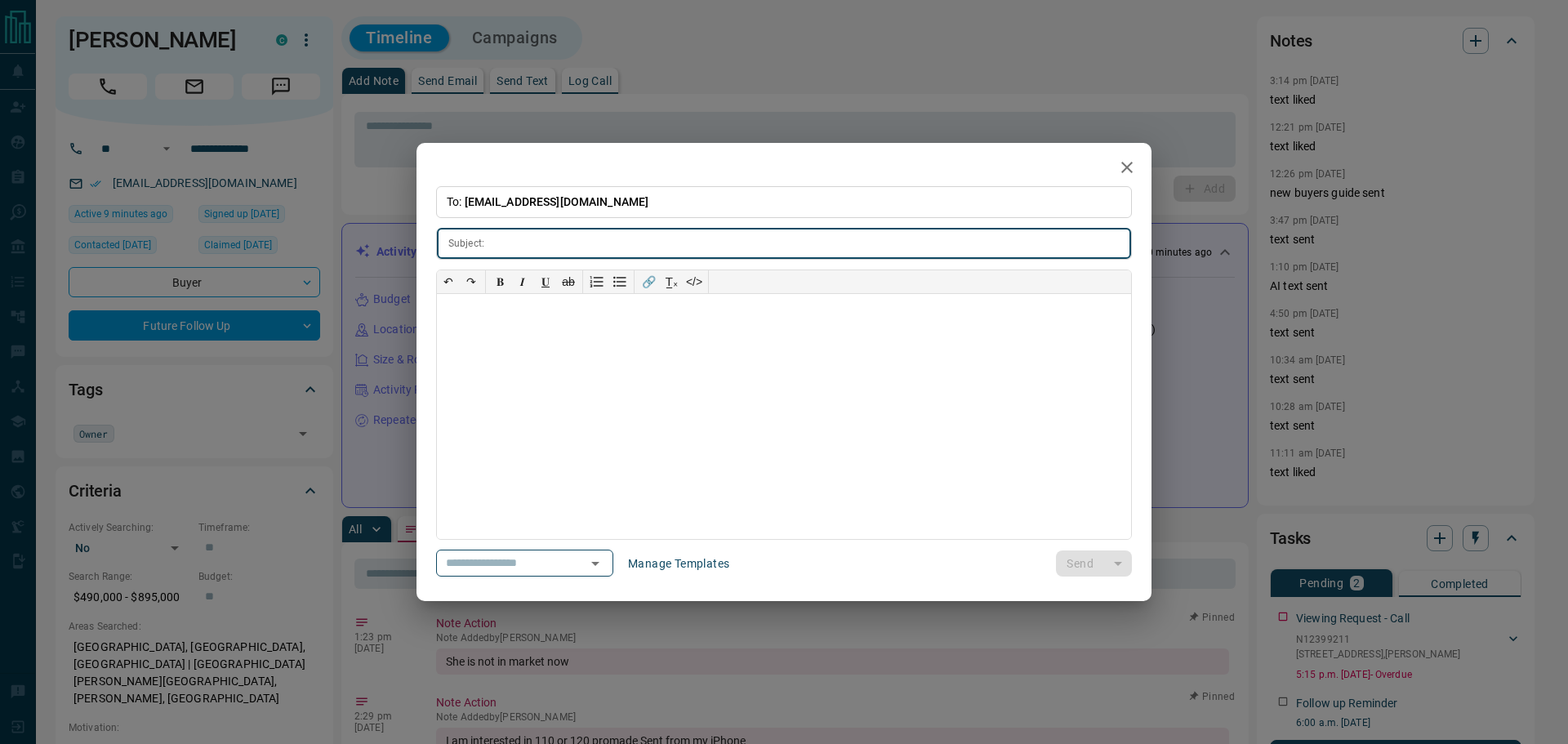
click at [571, 247] on input "text" at bounding box center [810, 243] width 640 height 30
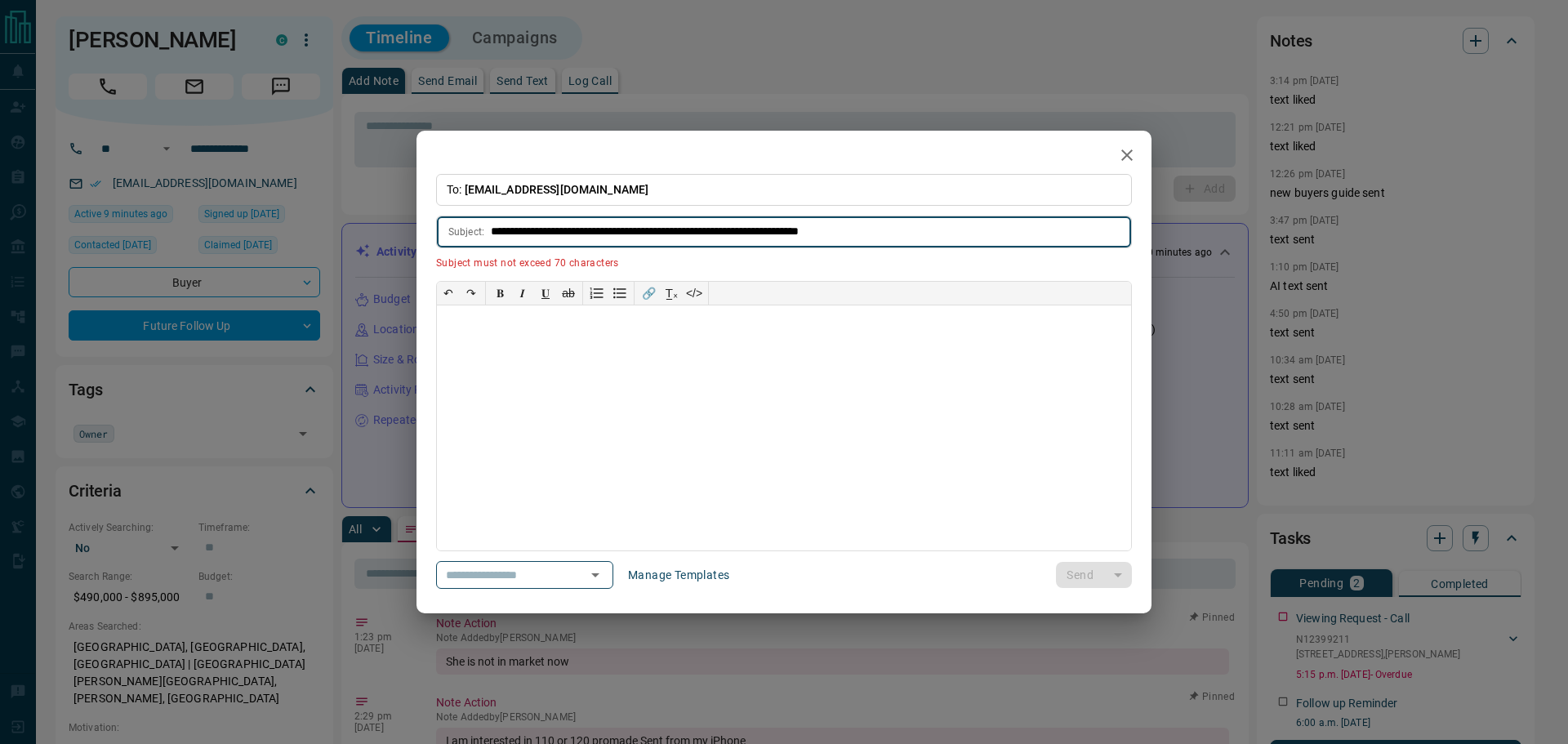
drag, startPoint x: 642, startPoint y: 230, endPoint x: 437, endPoint y: 243, distance: 205.4
click at [473, 238] on div "**********" at bounding box center [784, 231] width 696 height 32
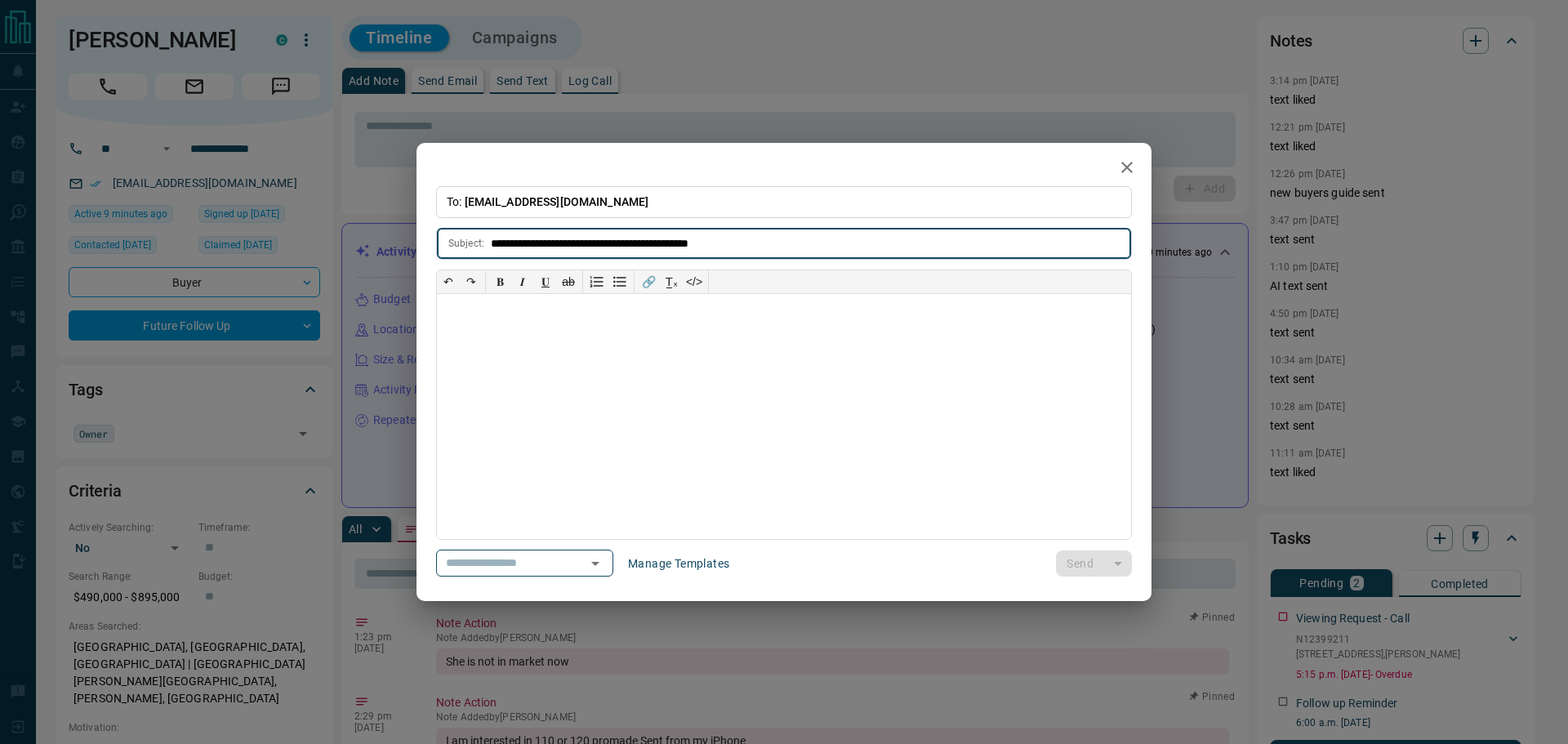
type input "**********"
click at [512, 326] on div at bounding box center [784, 417] width 694 height 245
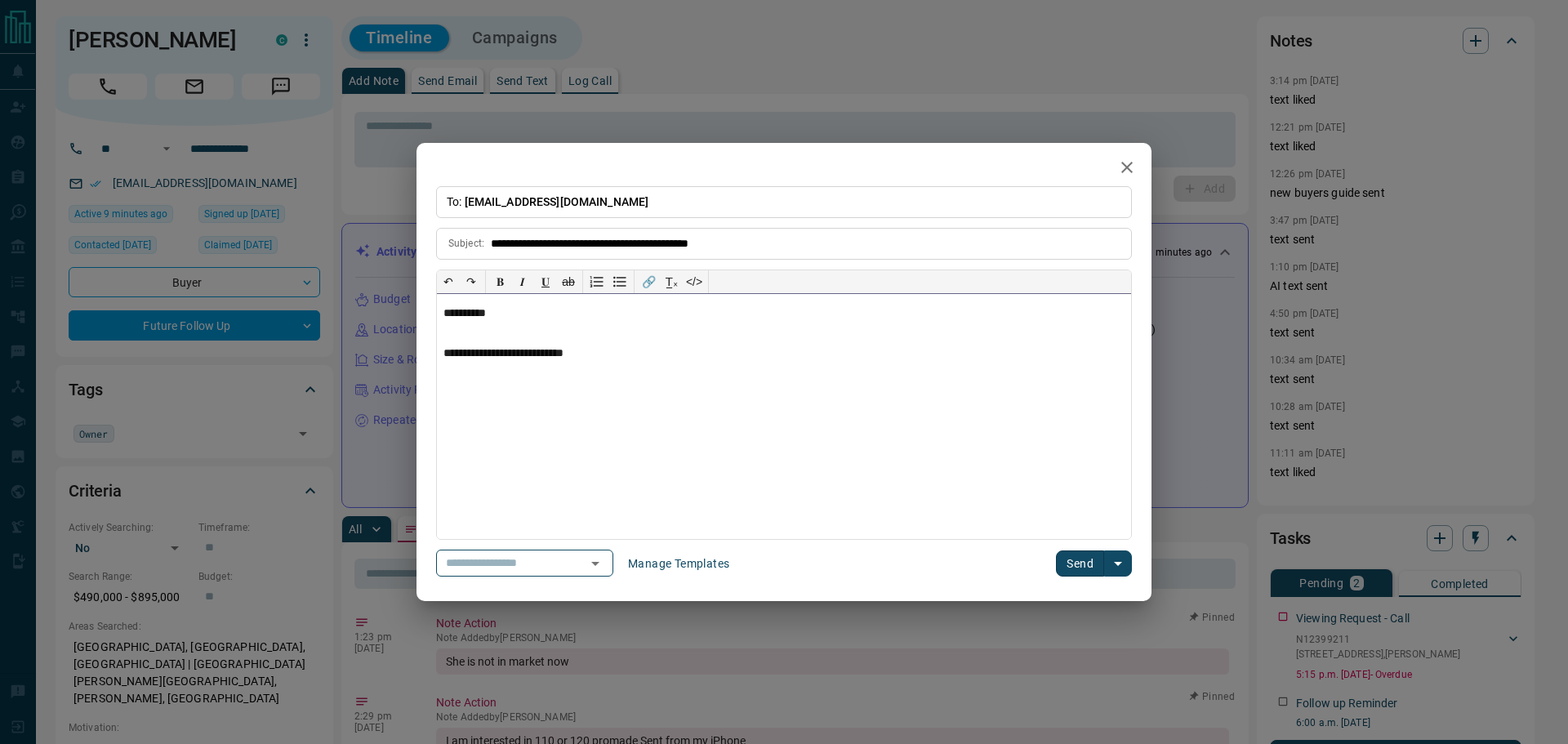
click at [620, 356] on p "**********" at bounding box center [784, 353] width 681 height 14
click at [1121, 162] on icon "button" at bounding box center [1127, 167] width 20 height 20
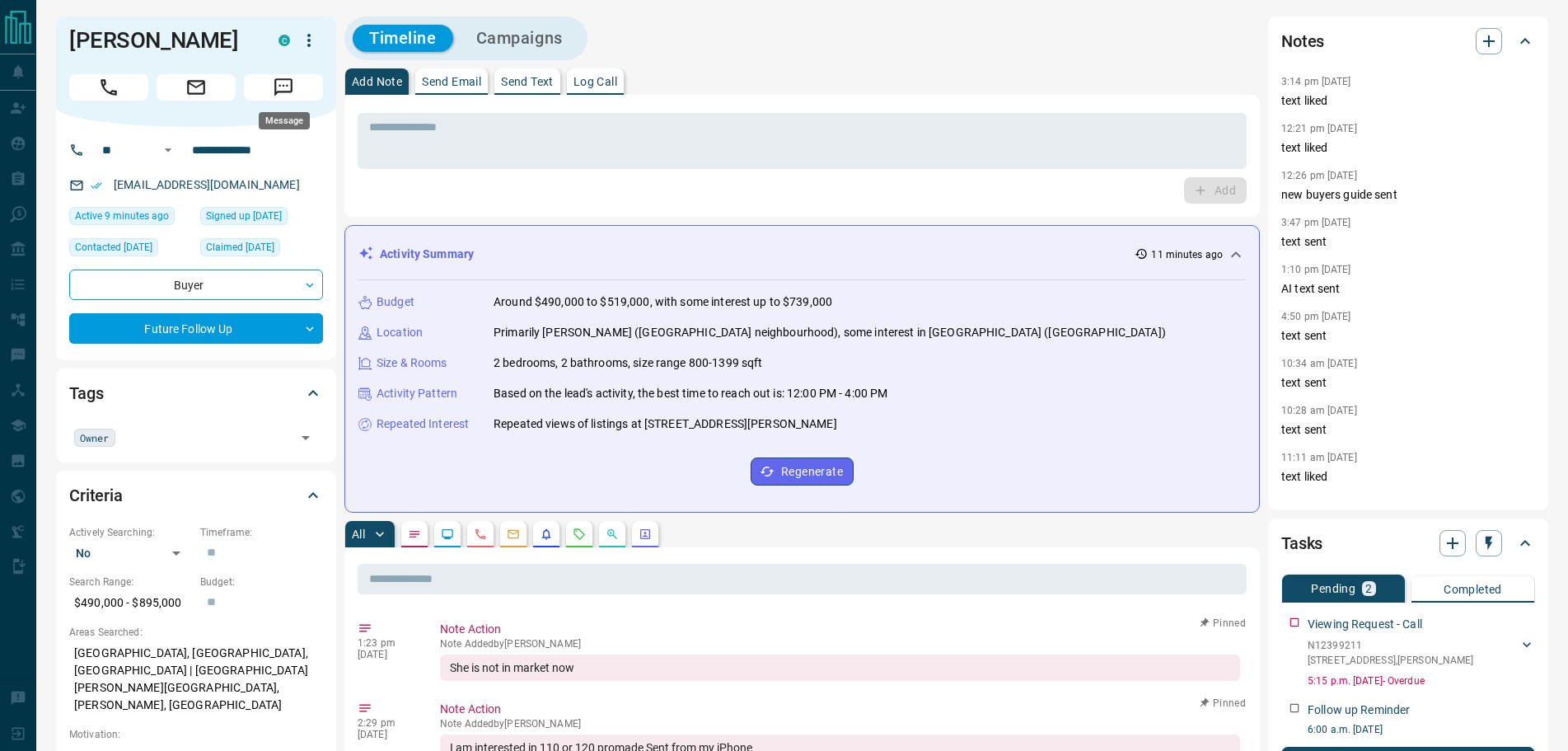
click at [293, 82] on icon "Message" at bounding box center [283, 87] width 21 height 21
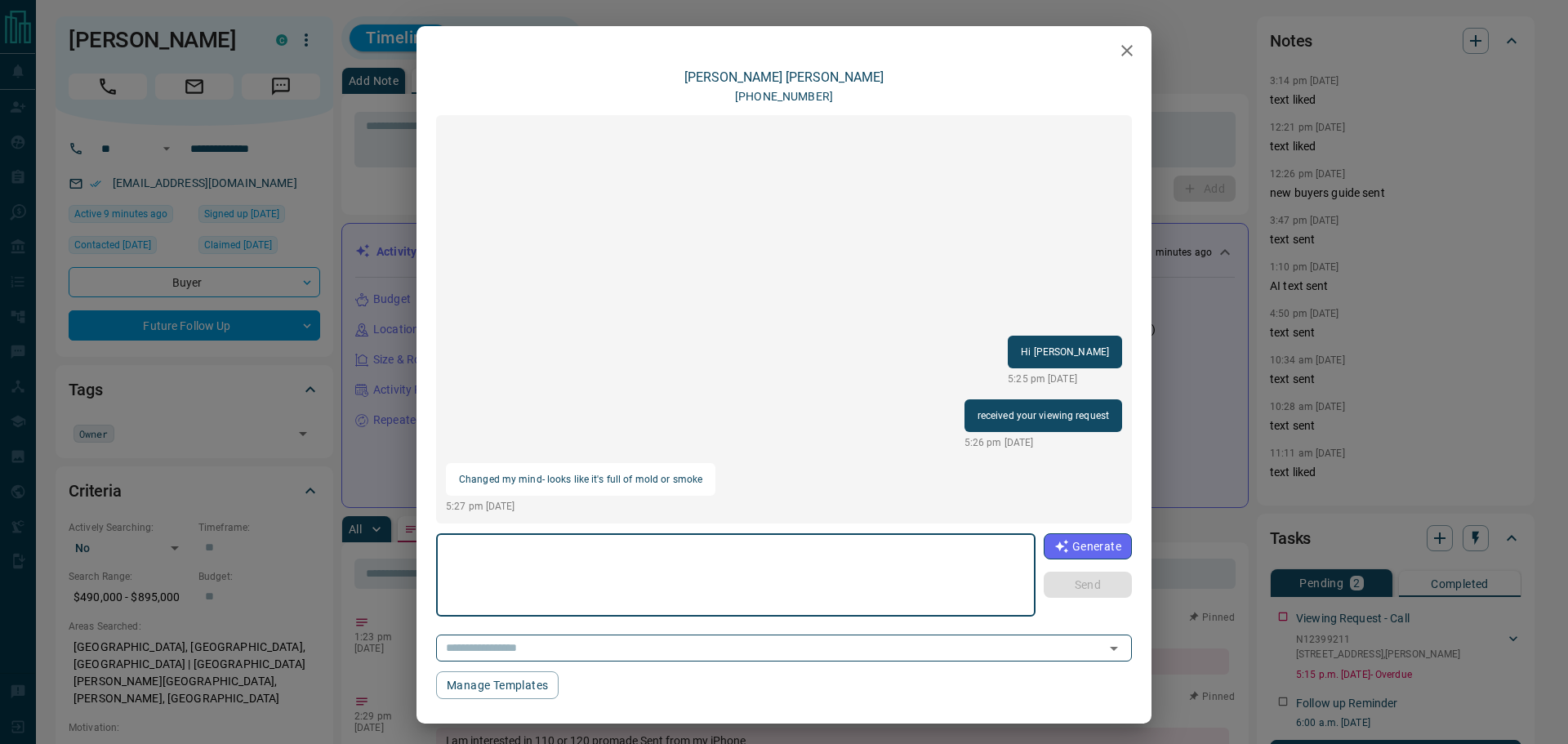
click at [553, 590] on textarea at bounding box center [736, 575] width 577 height 69
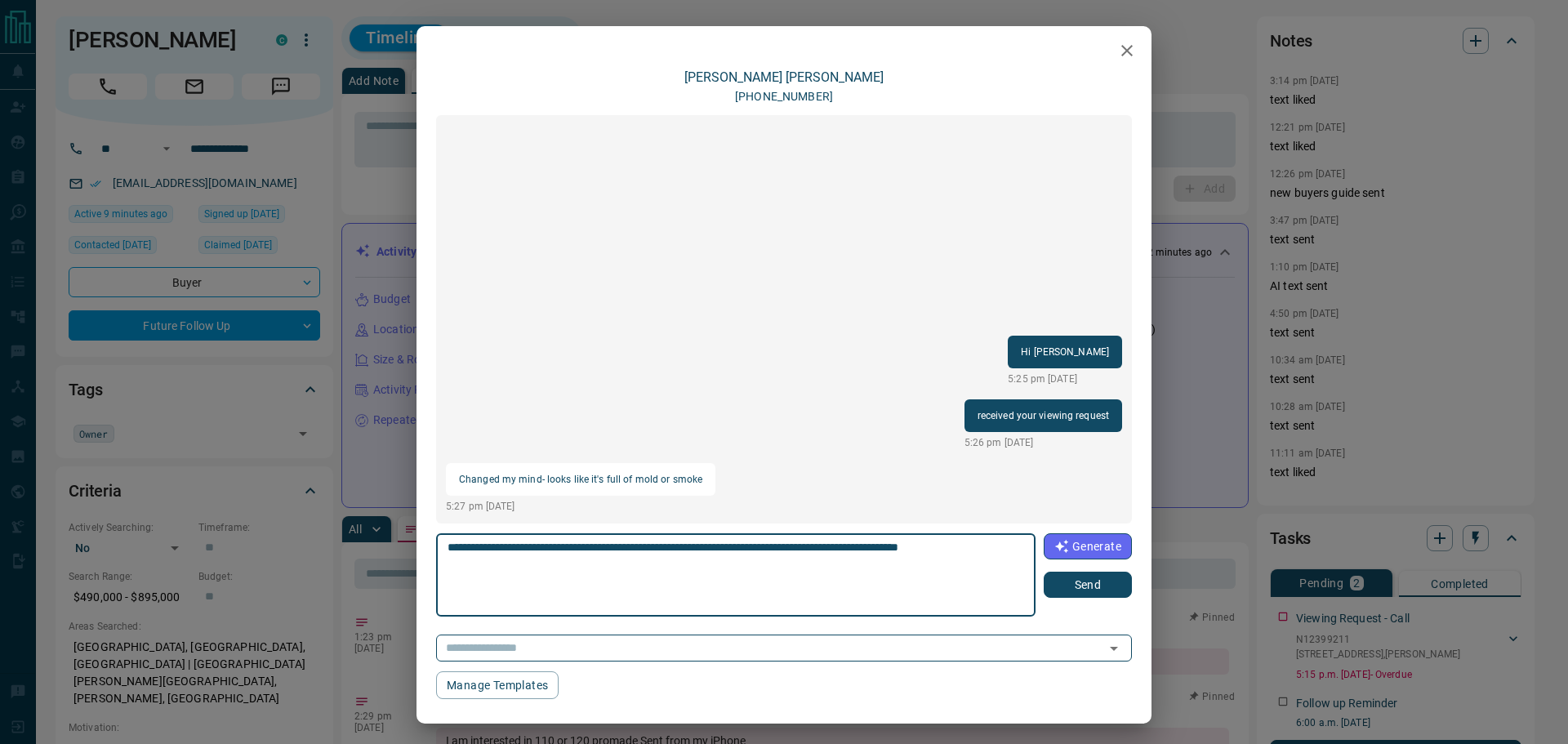
type textarea "**********"
click at [1078, 578] on button "Send" at bounding box center [1087, 584] width 88 height 26
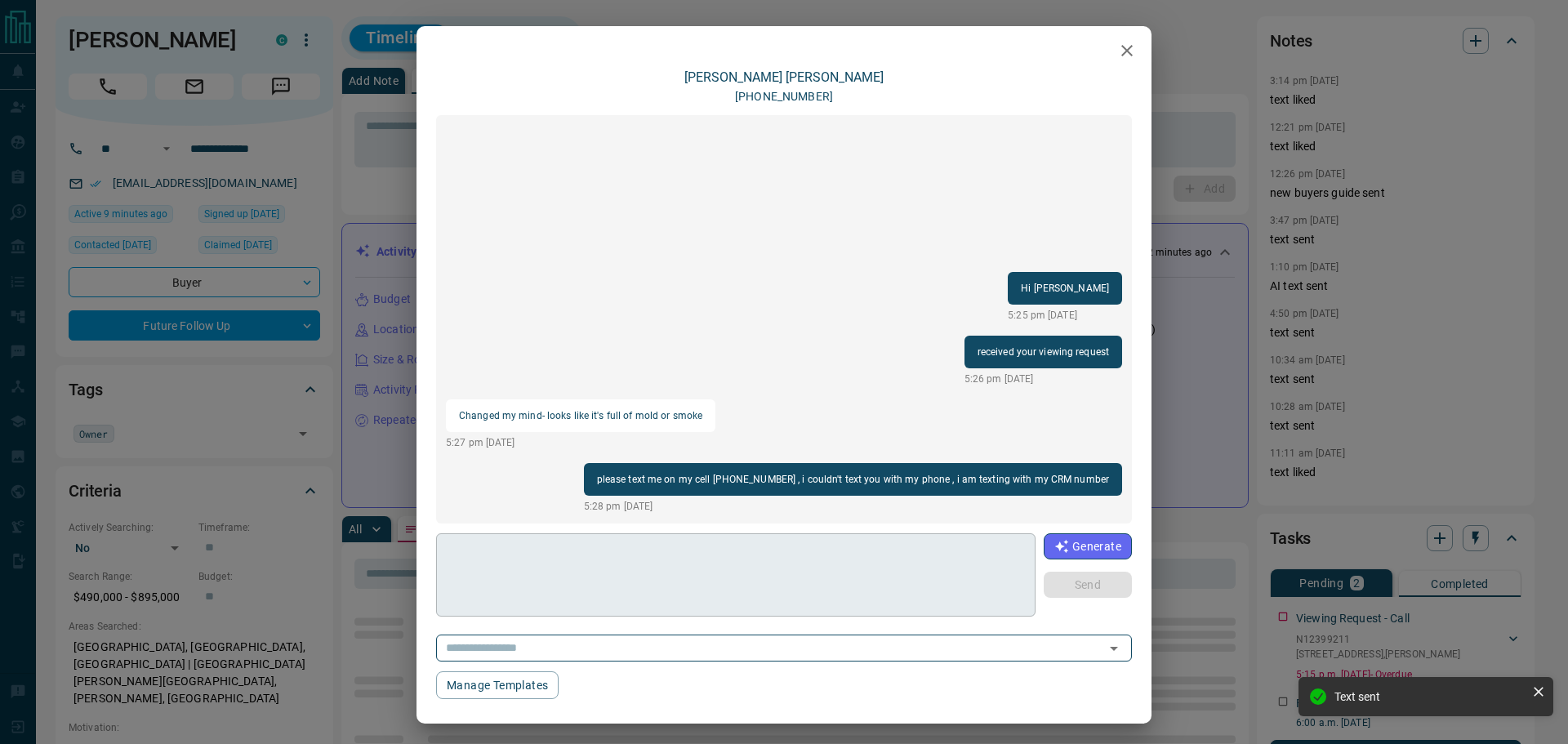
click at [666, 571] on textarea at bounding box center [736, 575] width 577 height 69
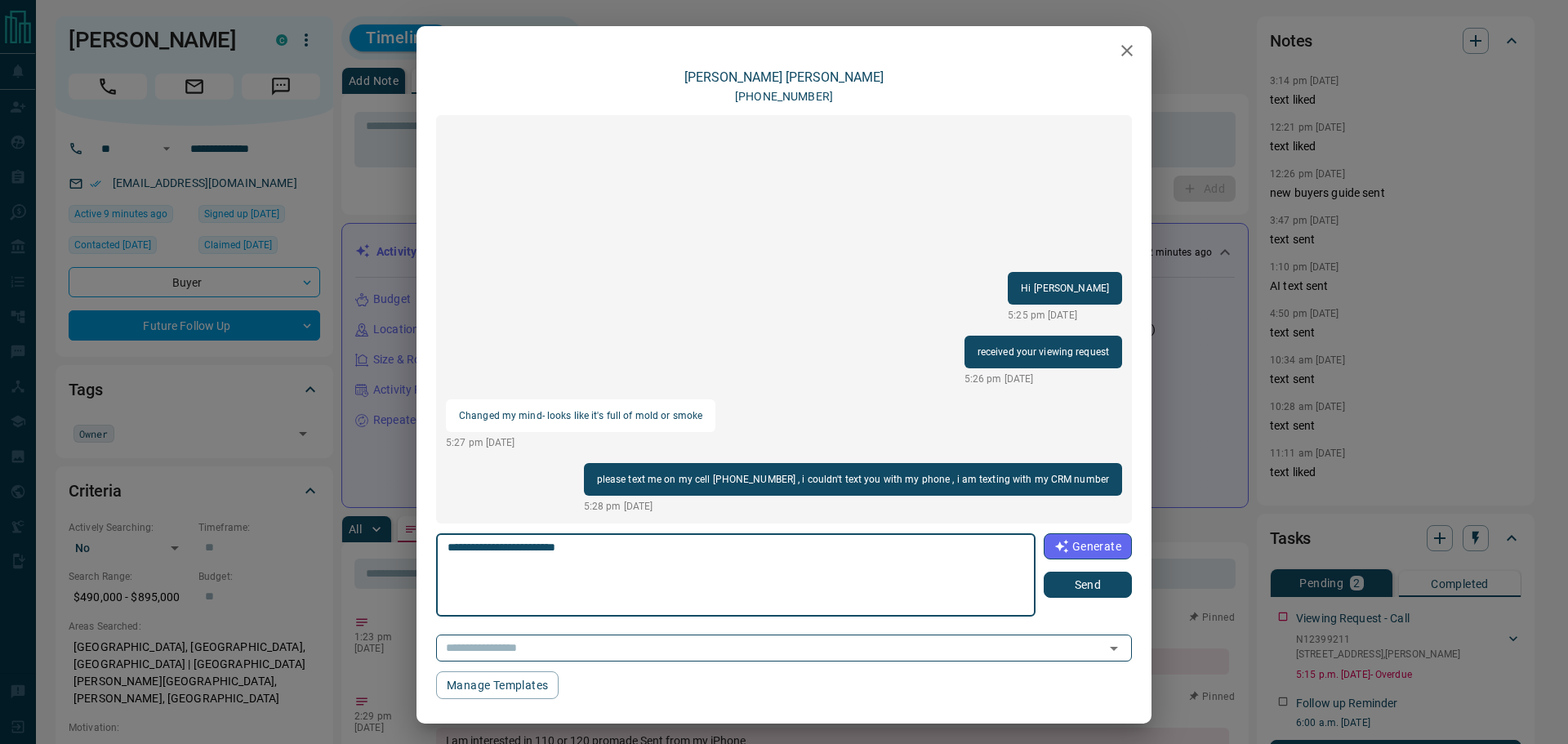
type textarea "**********"
click at [1075, 586] on button "Send" at bounding box center [1087, 584] width 88 height 26
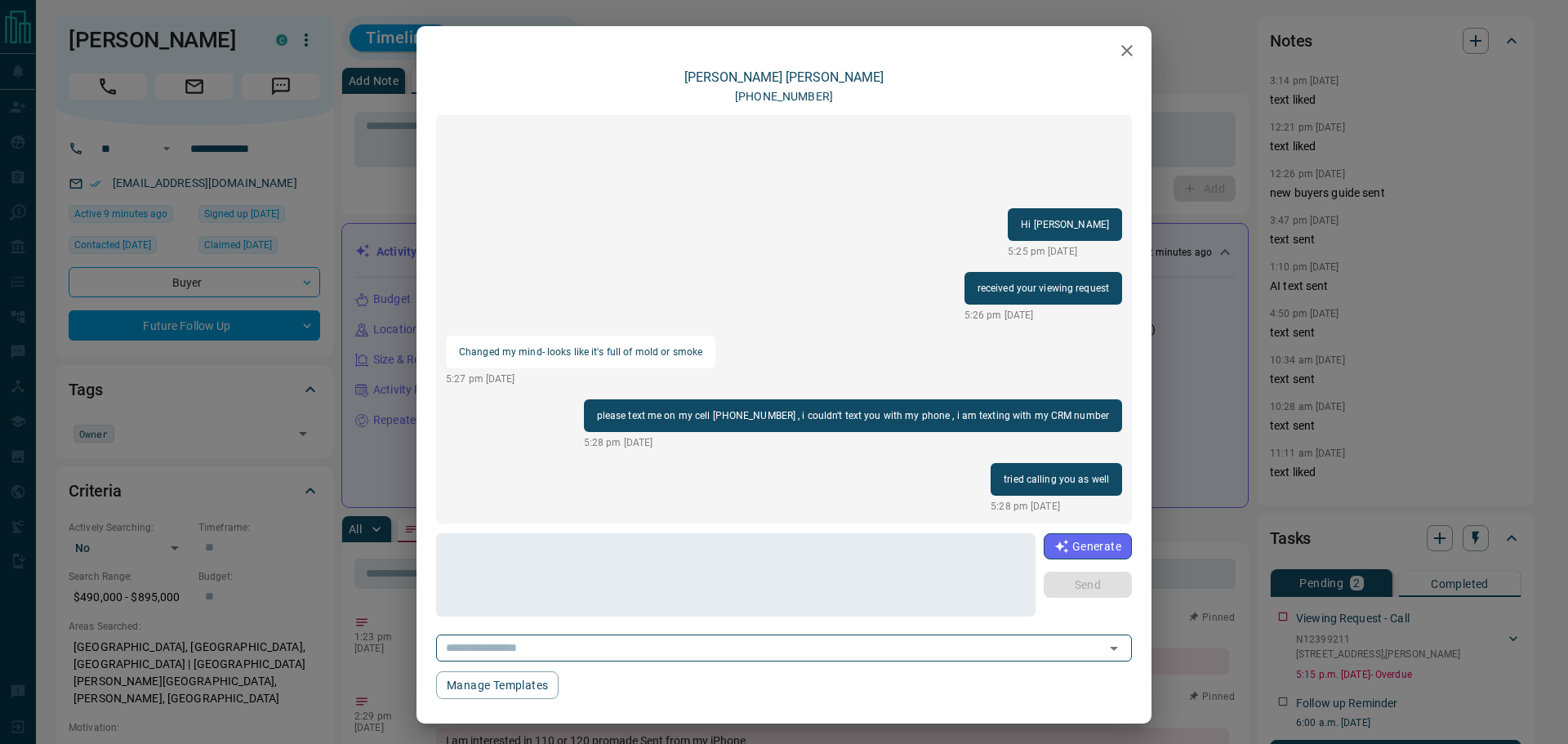
click at [1117, 53] on icon "button" at bounding box center [1127, 51] width 20 height 20
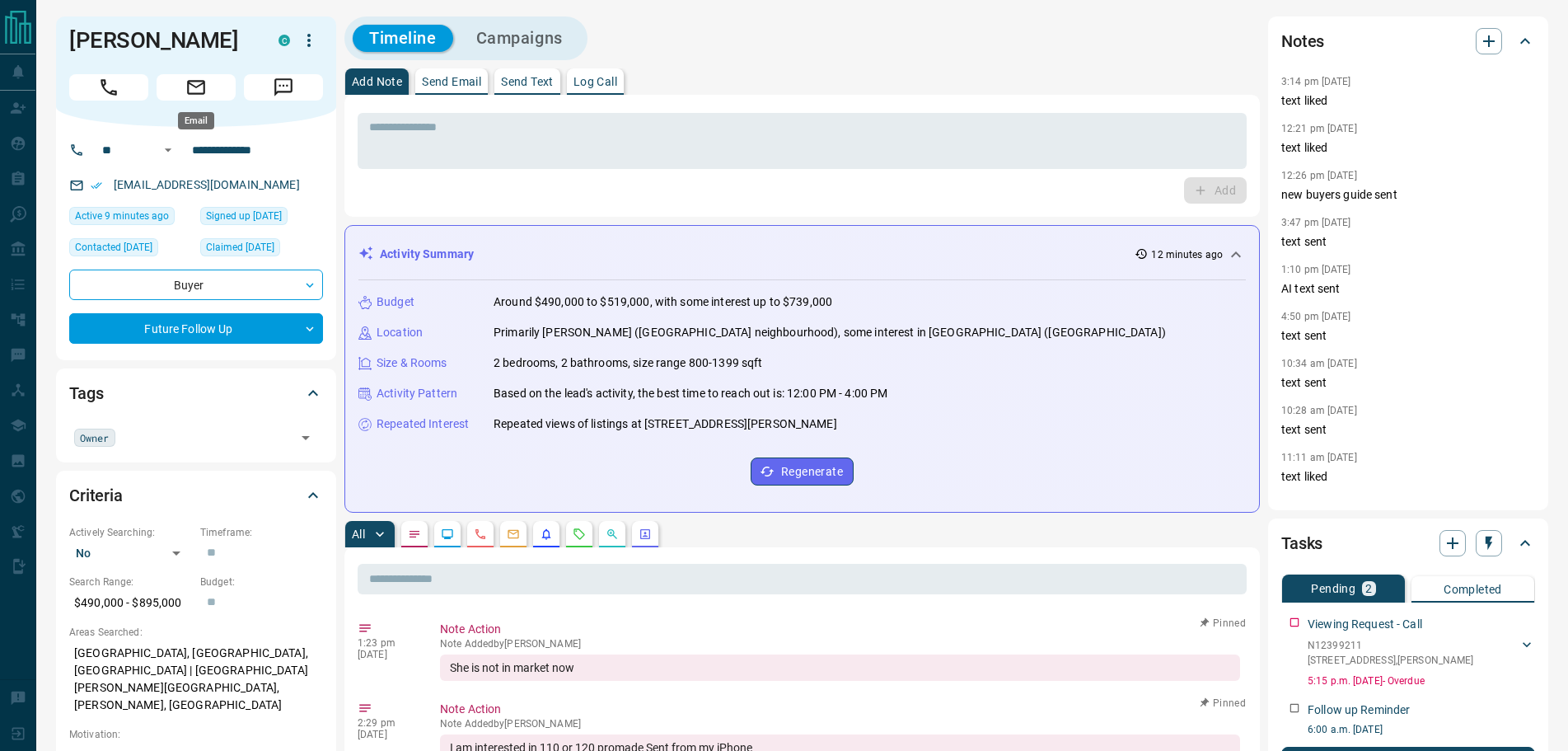
click at [191, 93] on icon "Email" at bounding box center [195, 87] width 21 height 21
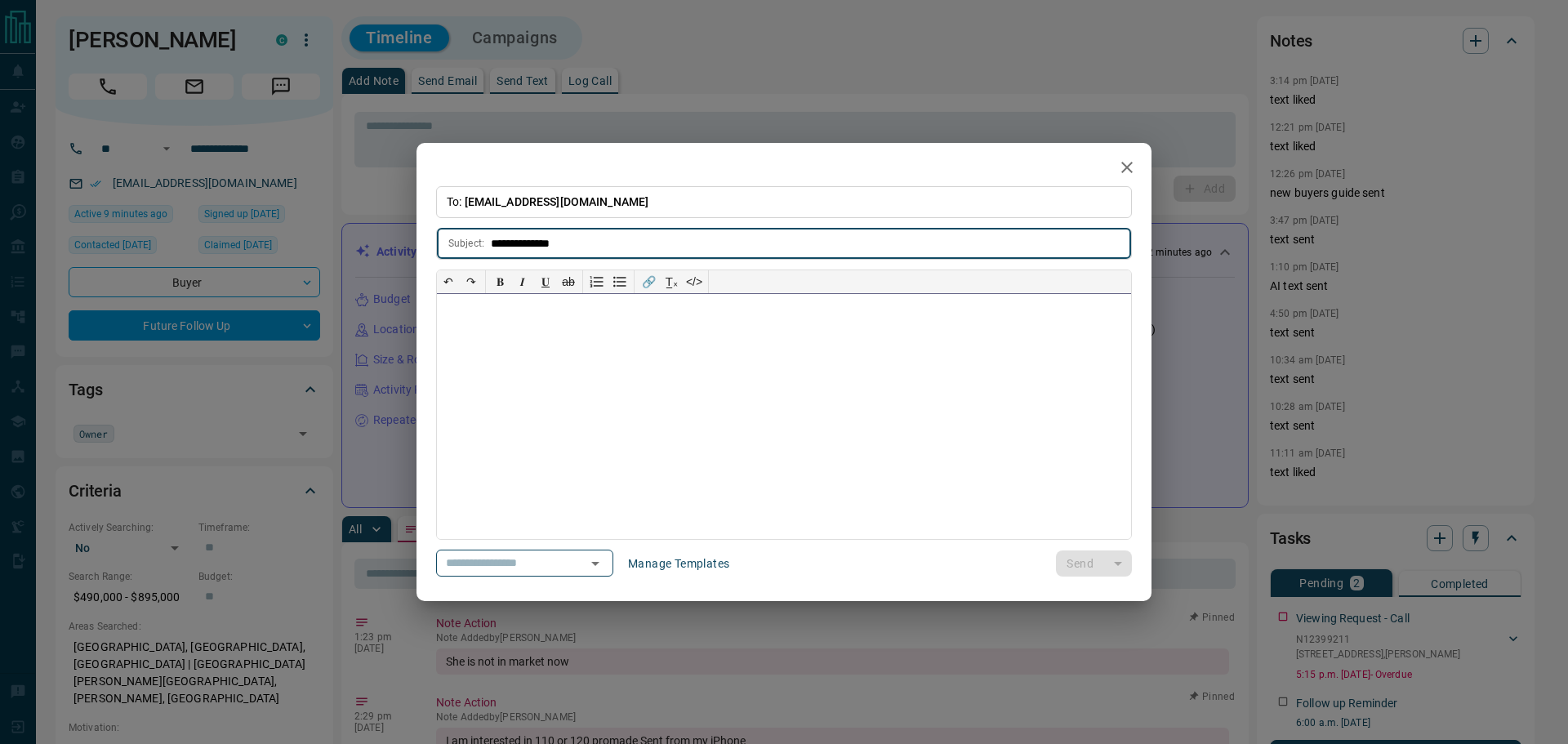
click at [532, 332] on div at bounding box center [784, 417] width 694 height 245
click at [494, 242] on input "**********" at bounding box center [810, 243] width 640 height 30
type input "**********"
click at [474, 315] on div at bounding box center [784, 417] width 694 height 245
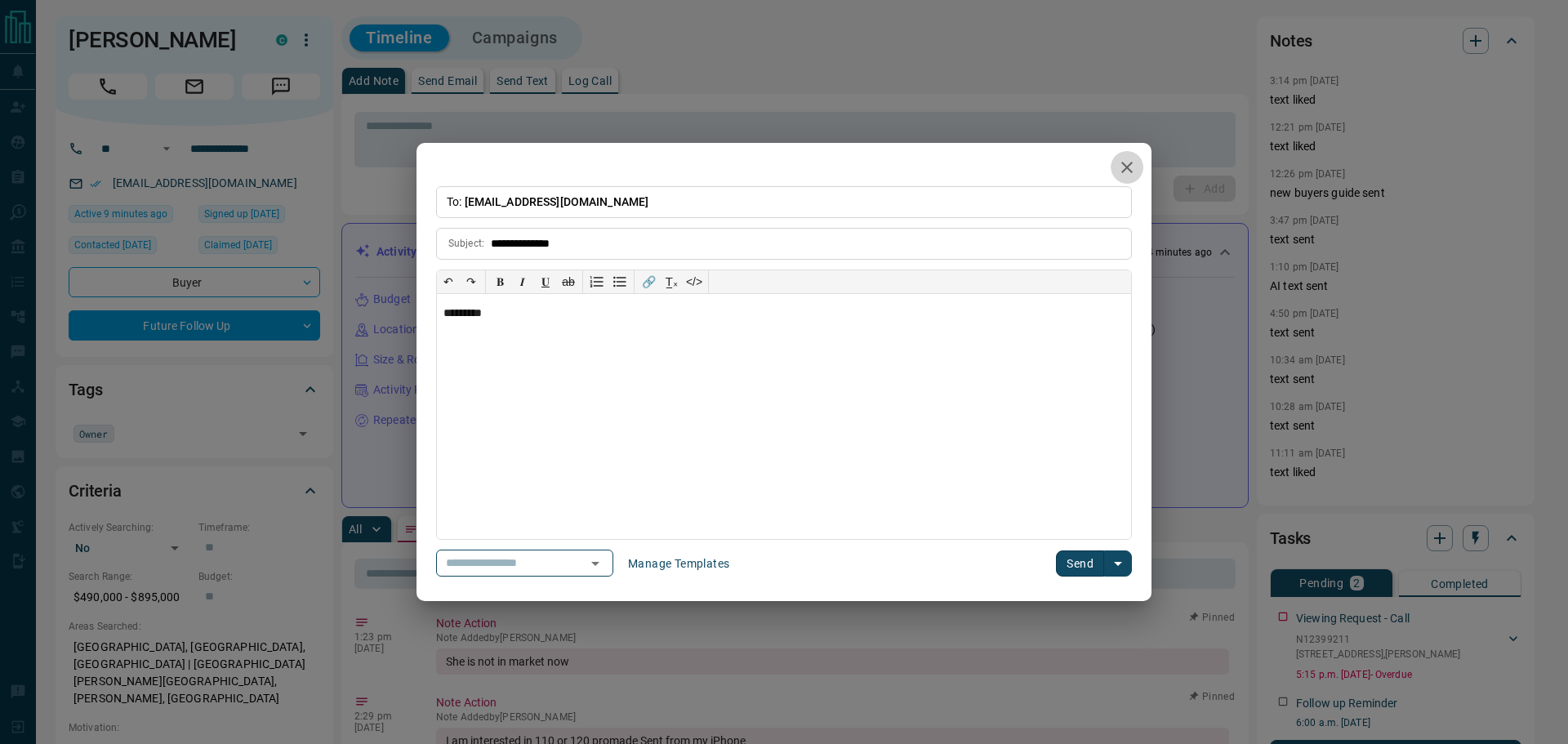
click at [1126, 159] on icon "button" at bounding box center [1127, 167] width 20 height 20
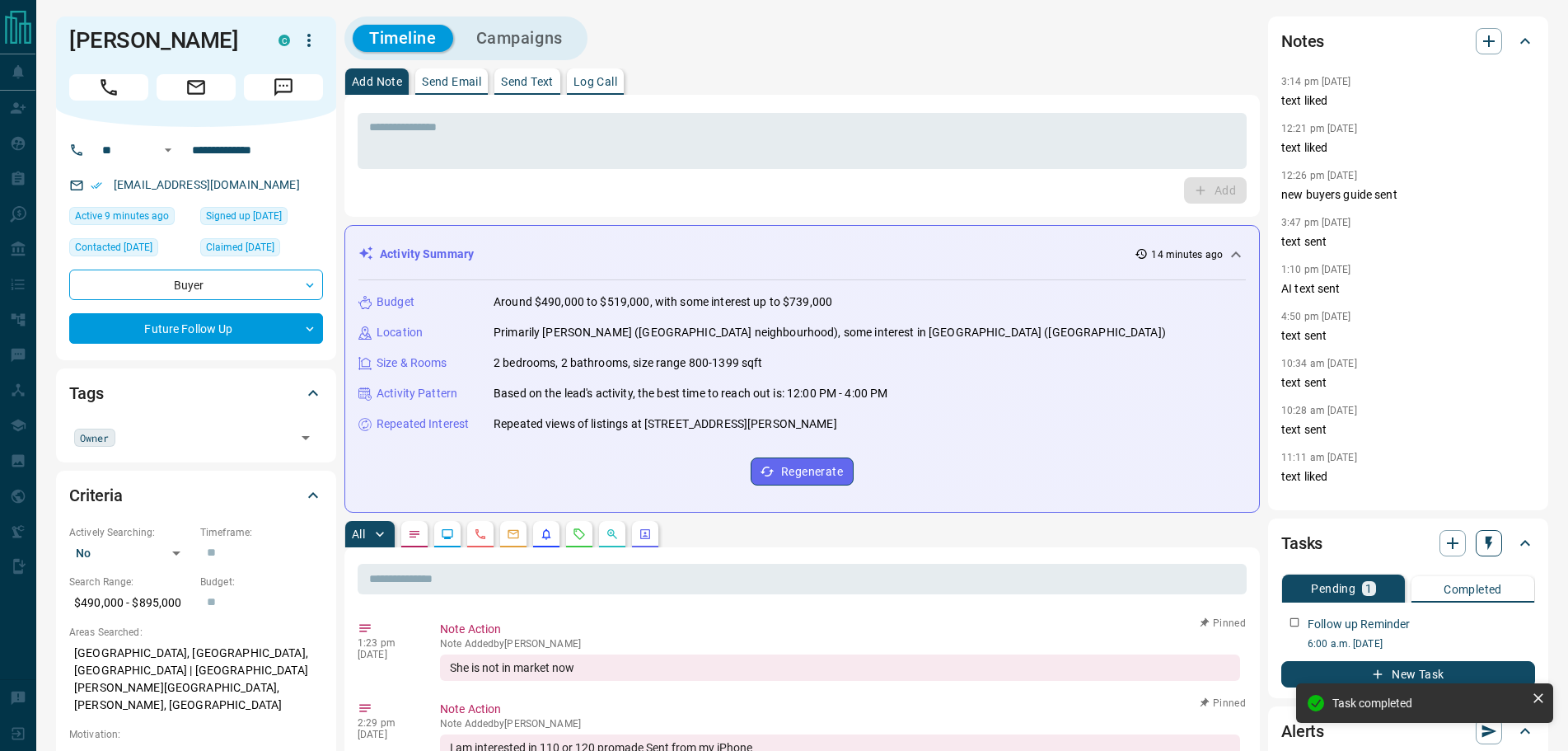
click at [1486, 537] on icon "button" at bounding box center [1488, 543] width 6 height 14
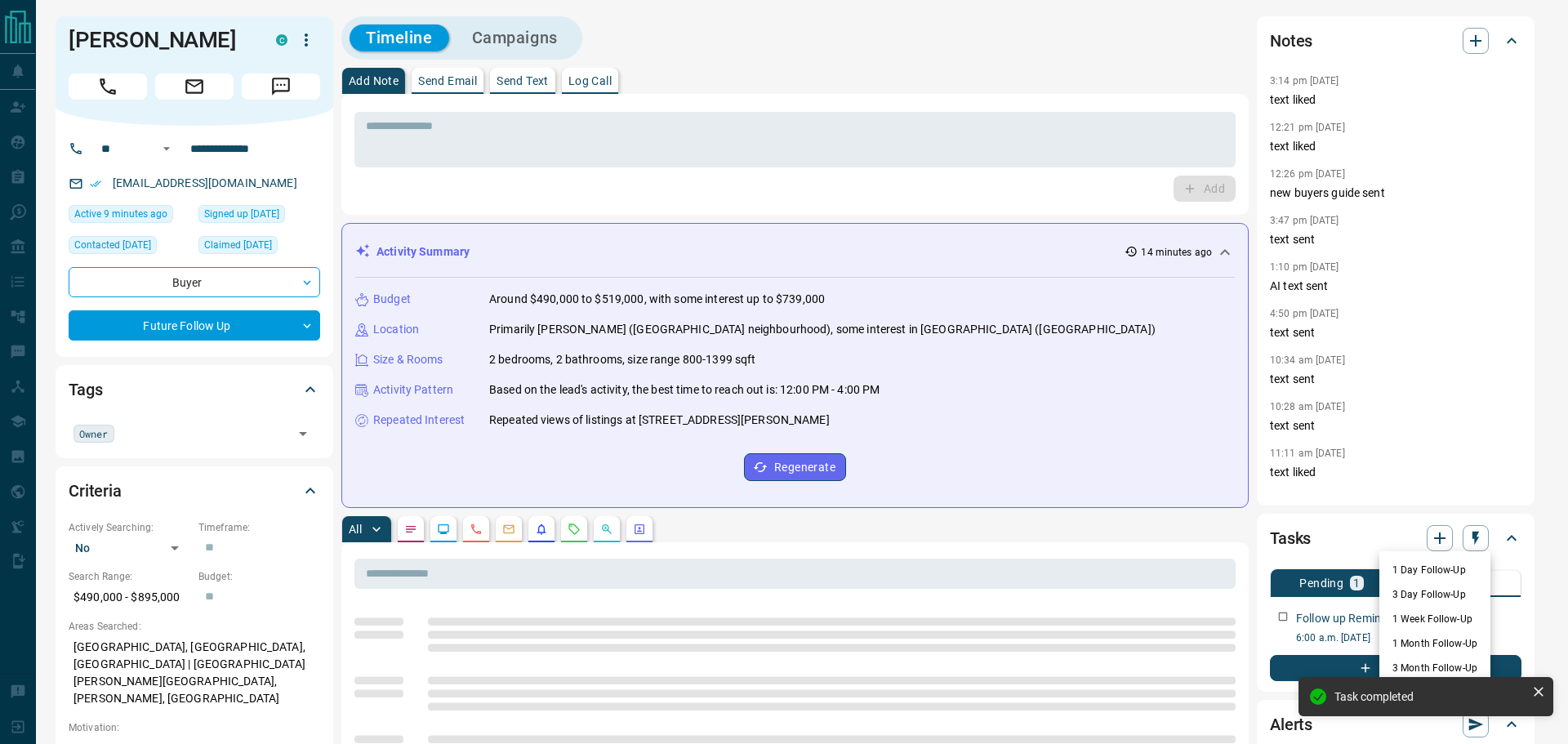
click at [1418, 589] on li "3 Day Follow-Up" at bounding box center [1434, 594] width 111 height 25
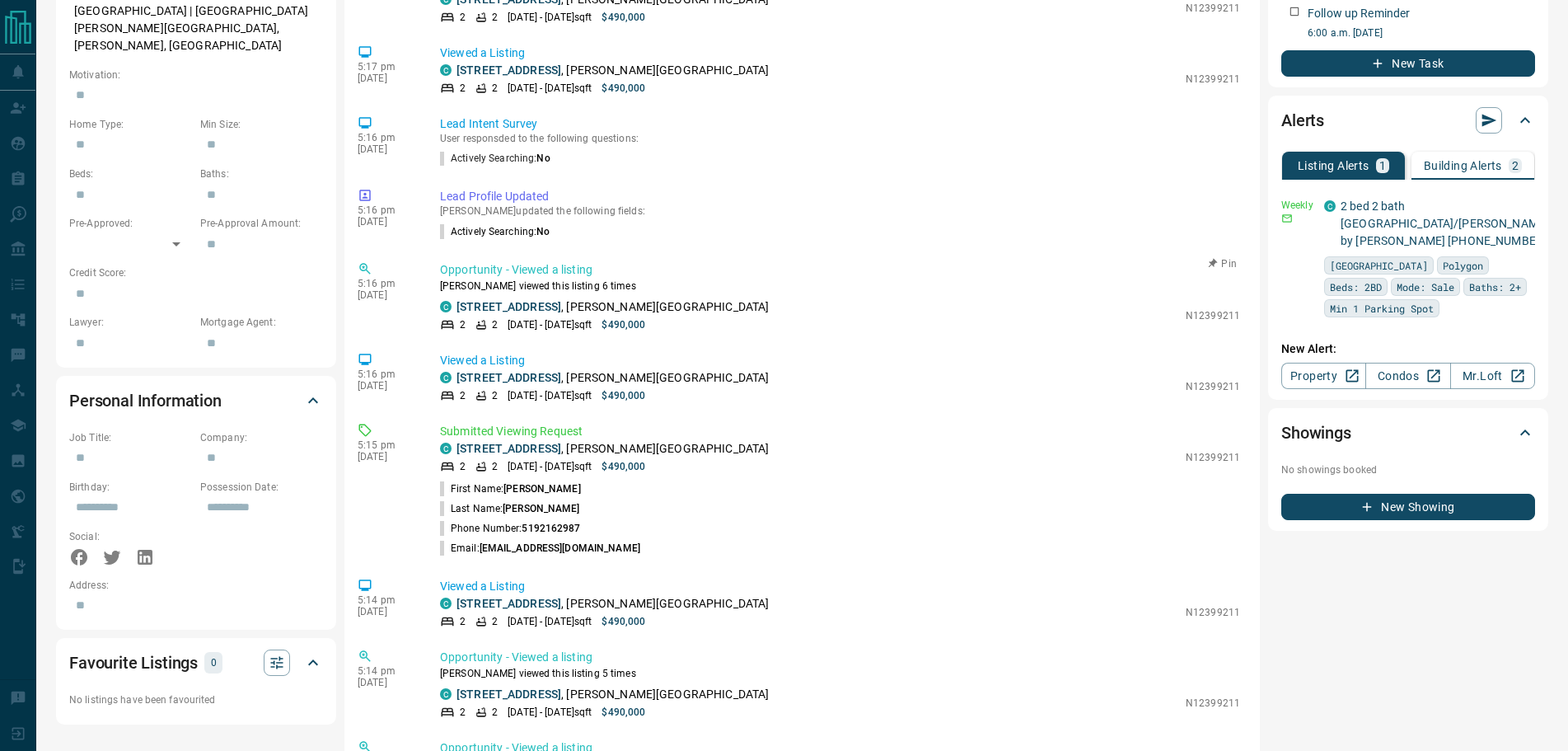
scroll to position [733, 0]
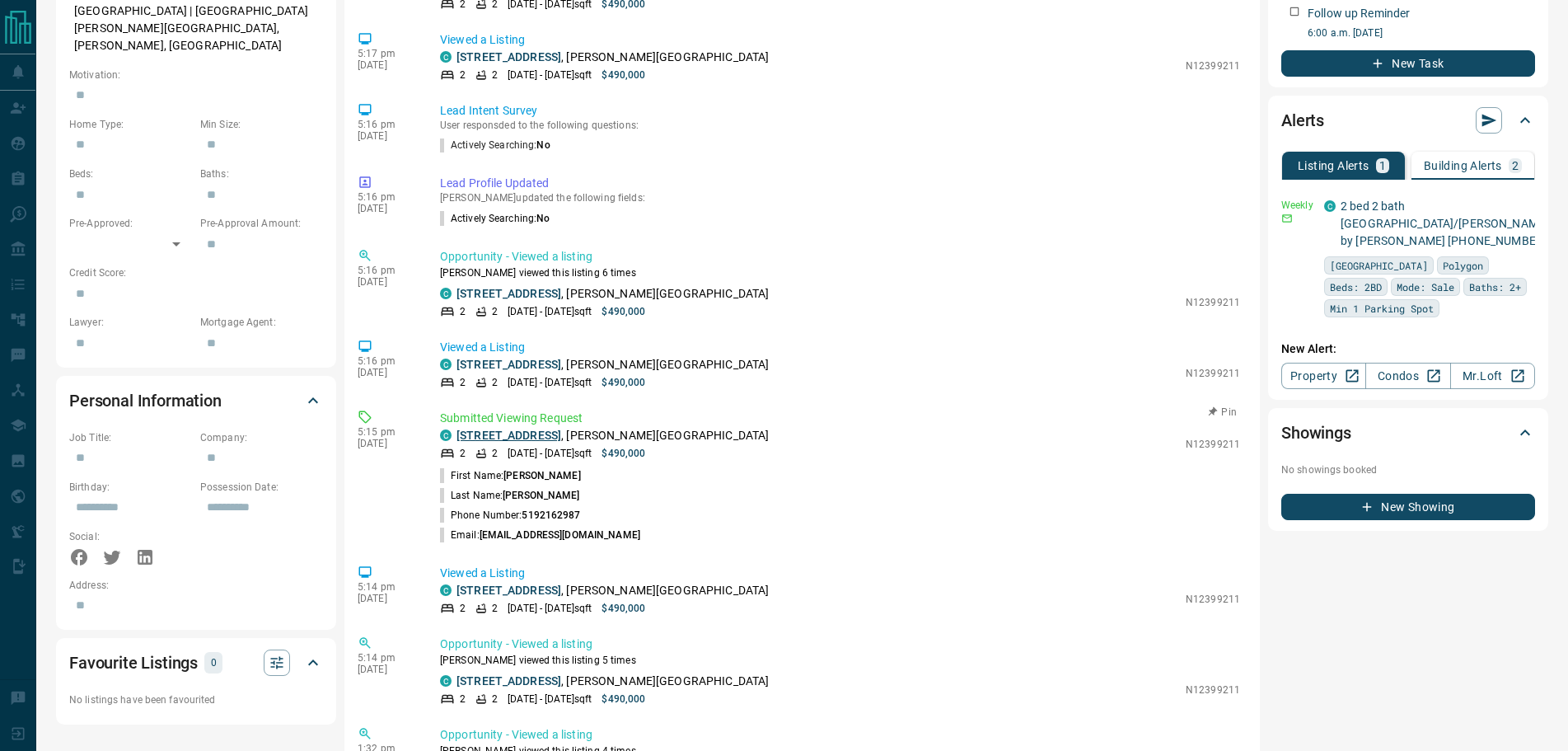
click at [536, 436] on link "[STREET_ADDRESS]" at bounding box center [509, 435] width 104 height 13
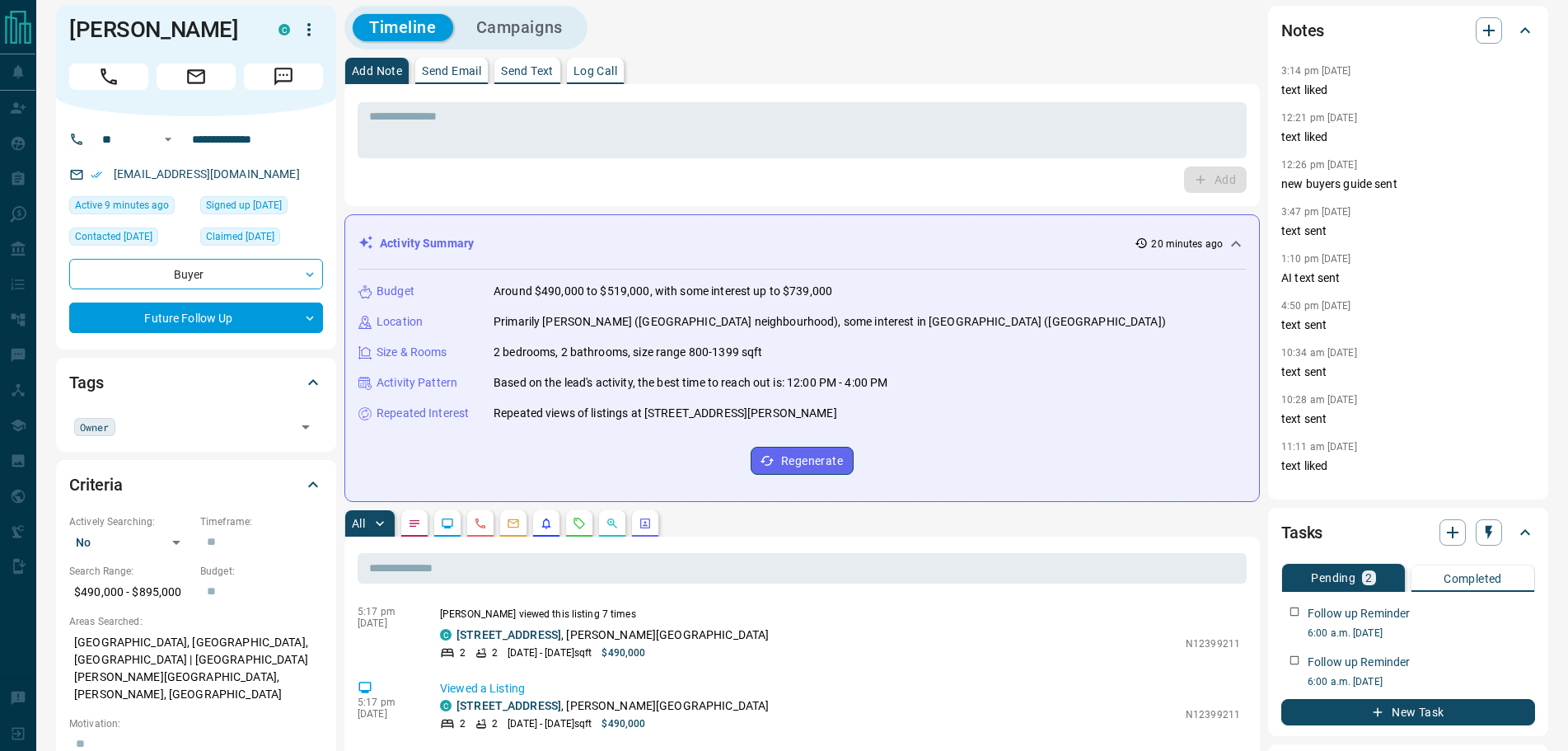
scroll to position [0, 0]
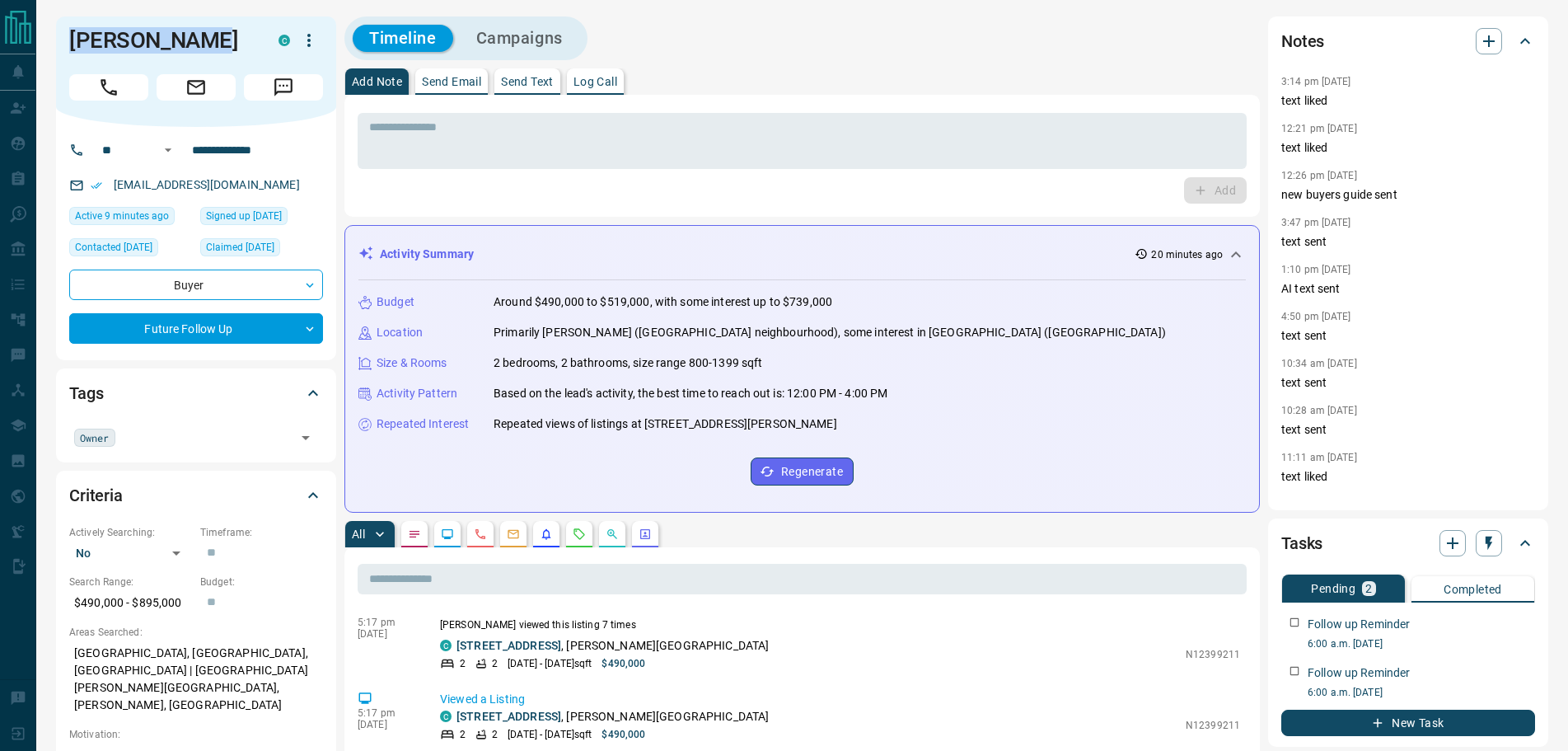
drag, startPoint x: 216, startPoint y: 38, endPoint x: 53, endPoint y: 33, distance: 163.1
copy h1 "[PERSON_NAME]"
